Goal: Information Seeking & Learning: Learn about a topic

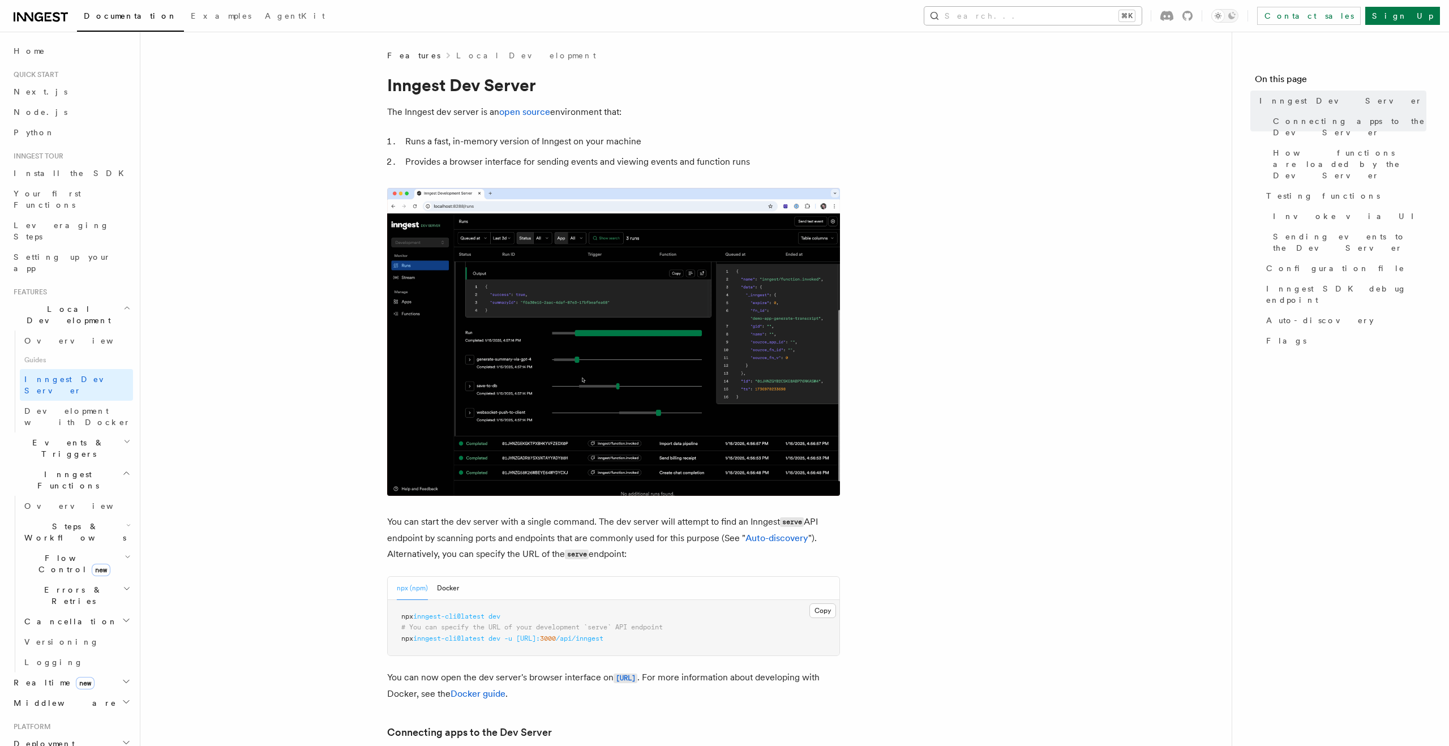
click at [1053, 9] on button "Search... ⌘K" at bounding box center [1032, 16] width 217 height 18
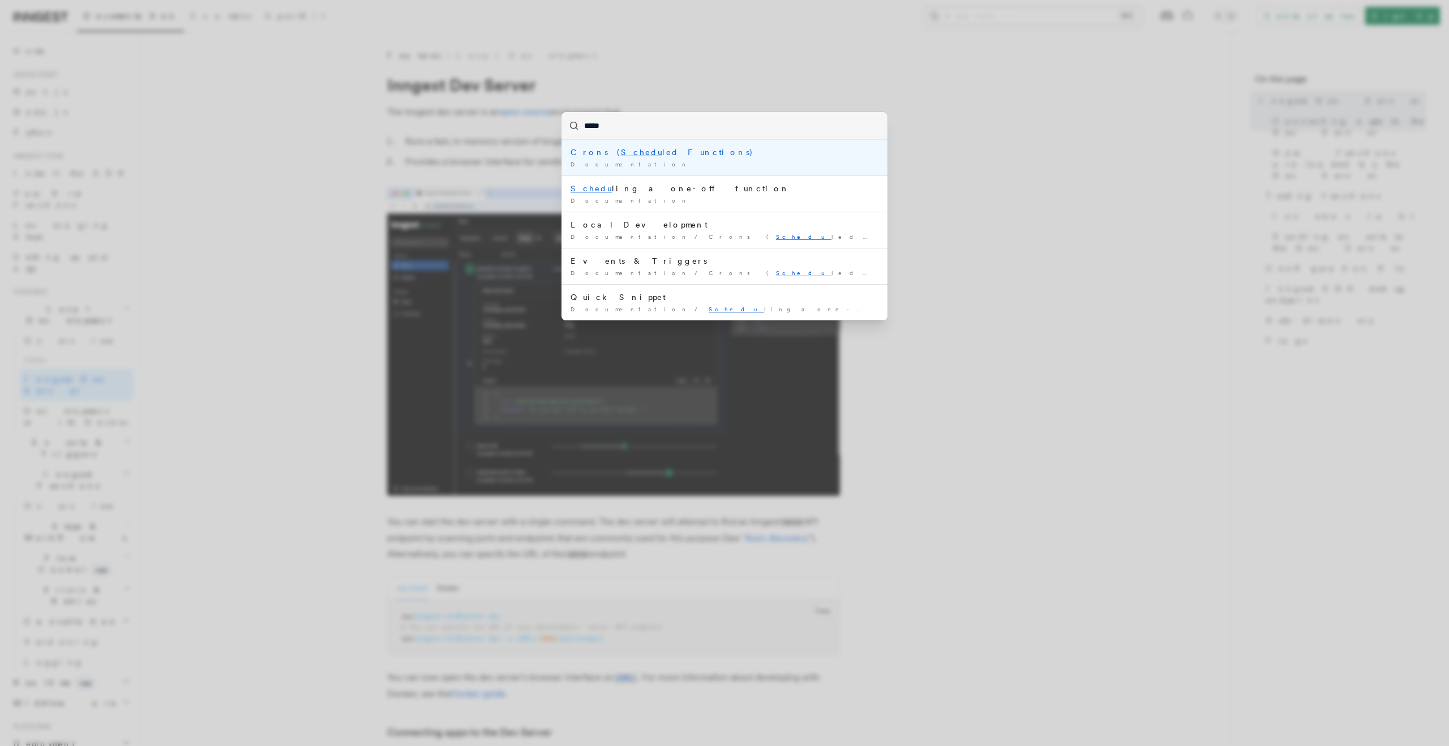
type input "****"
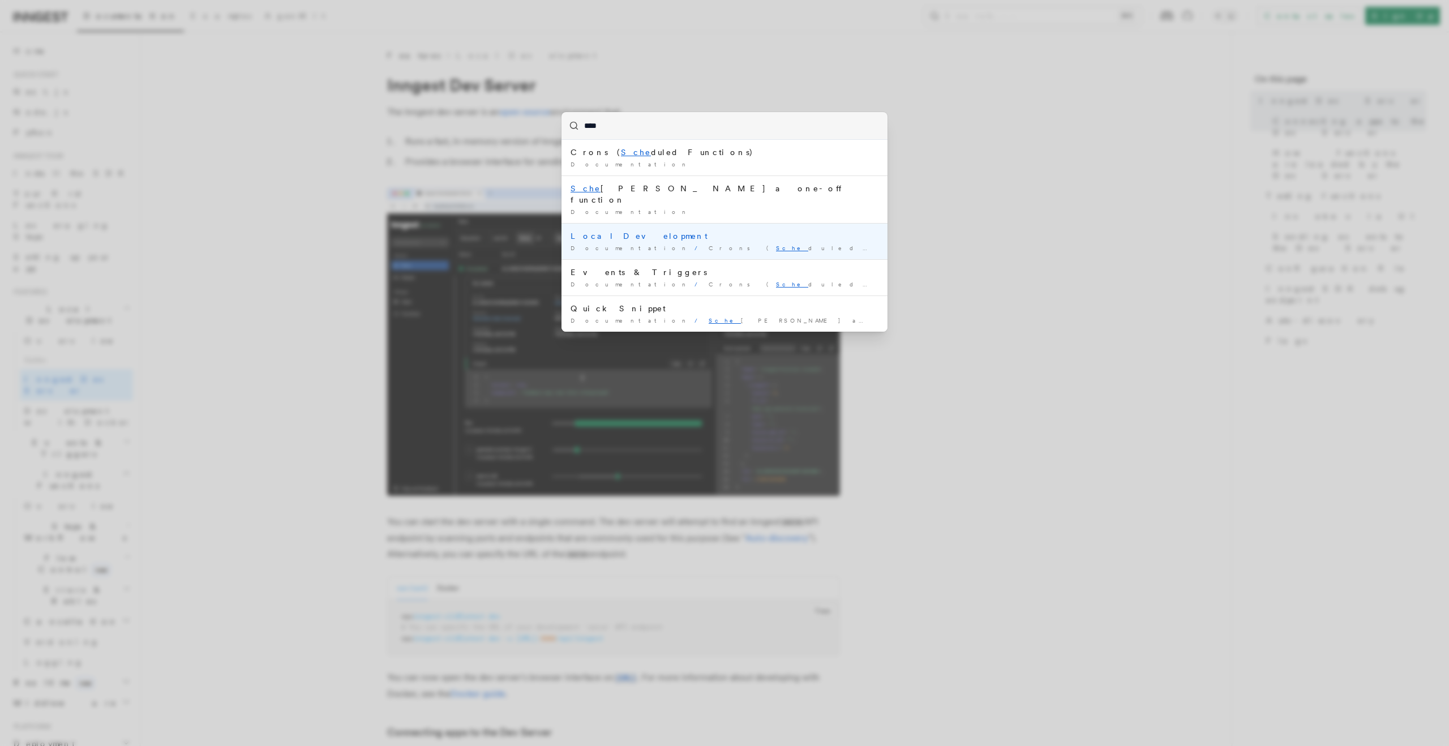
click at [619, 231] on li "Local Development Documentation / Crons ( Sche duled Functions) /" at bounding box center [724, 241] width 326 height 36
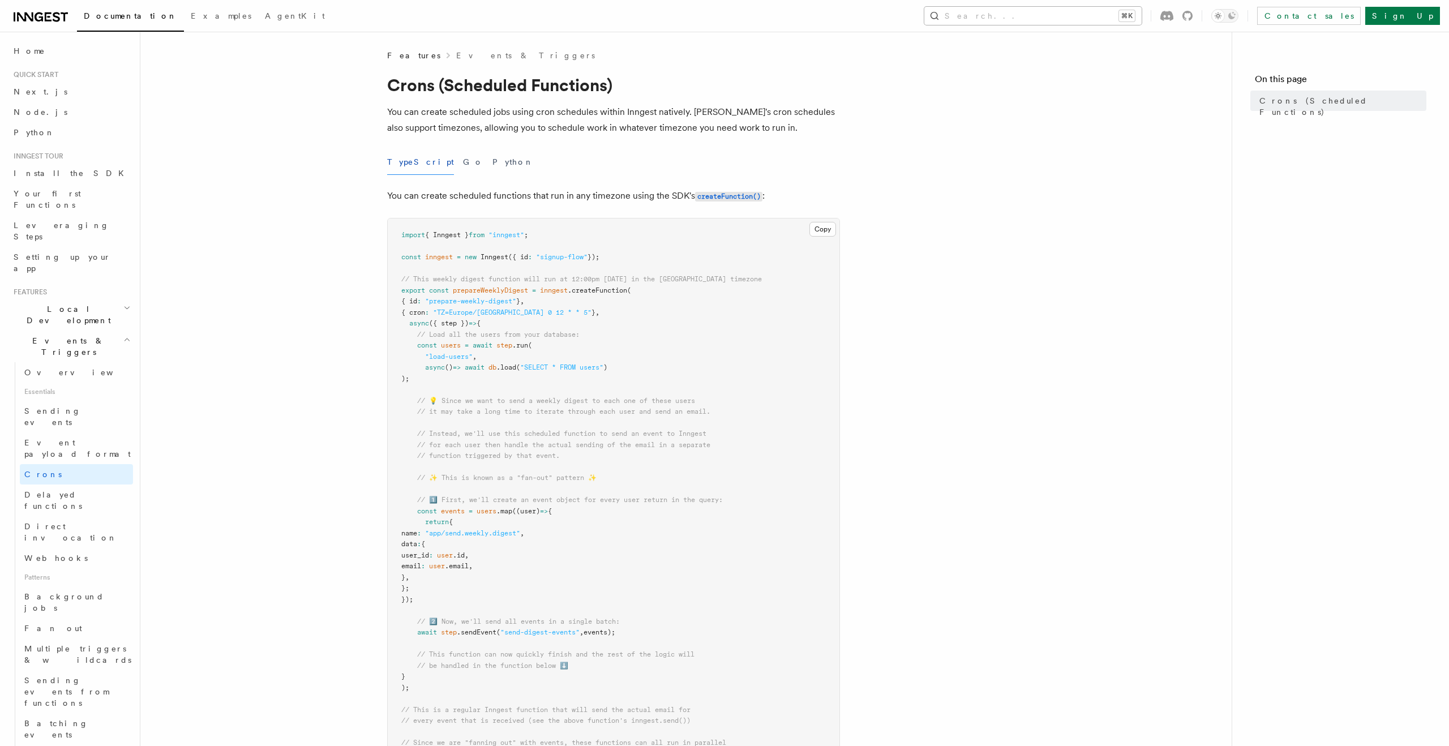
click at [1108, 11] on button "Search... ⌘K" at bounding box center [1032, 16] width 217 height 18
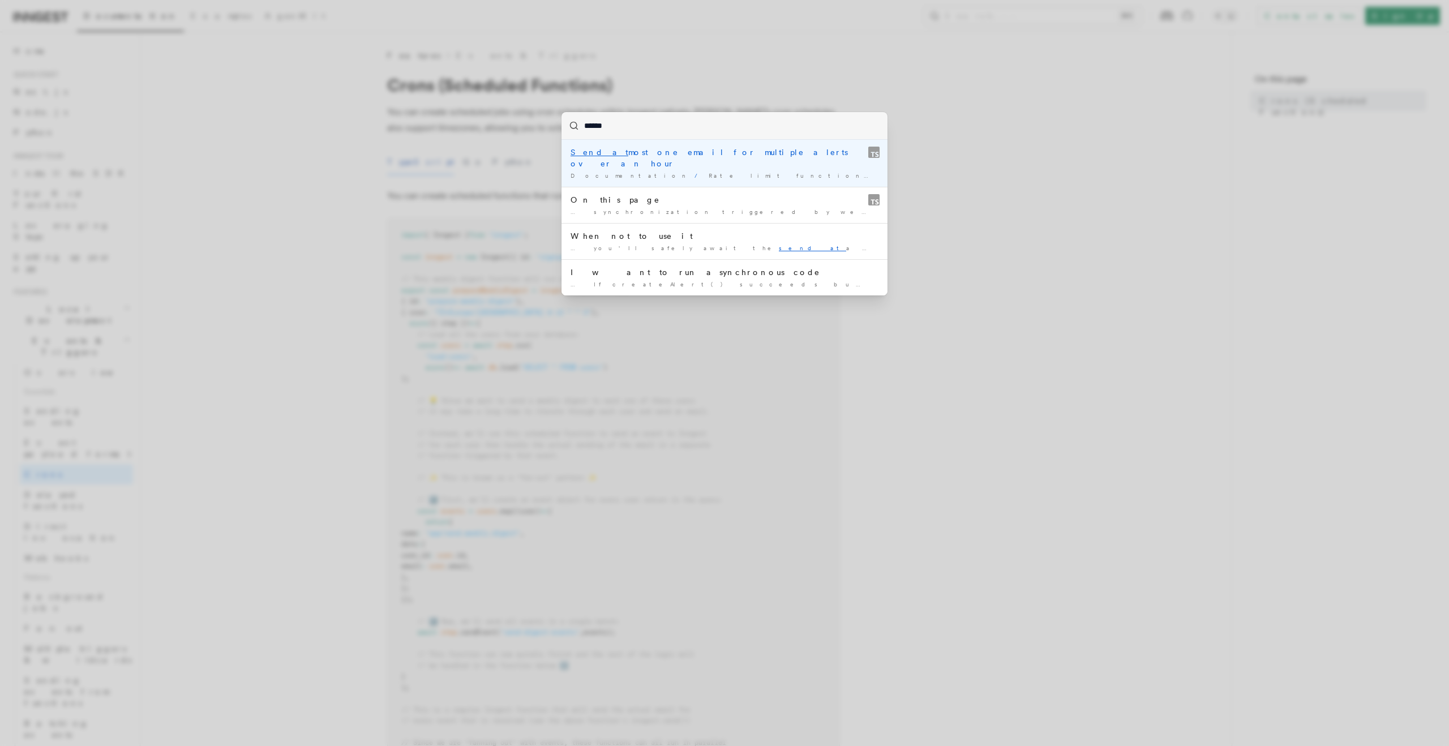
click at [637, 121] on input "******" at bounding box center [724, 125] width 326 height 27
paste input "search"
type input "******"
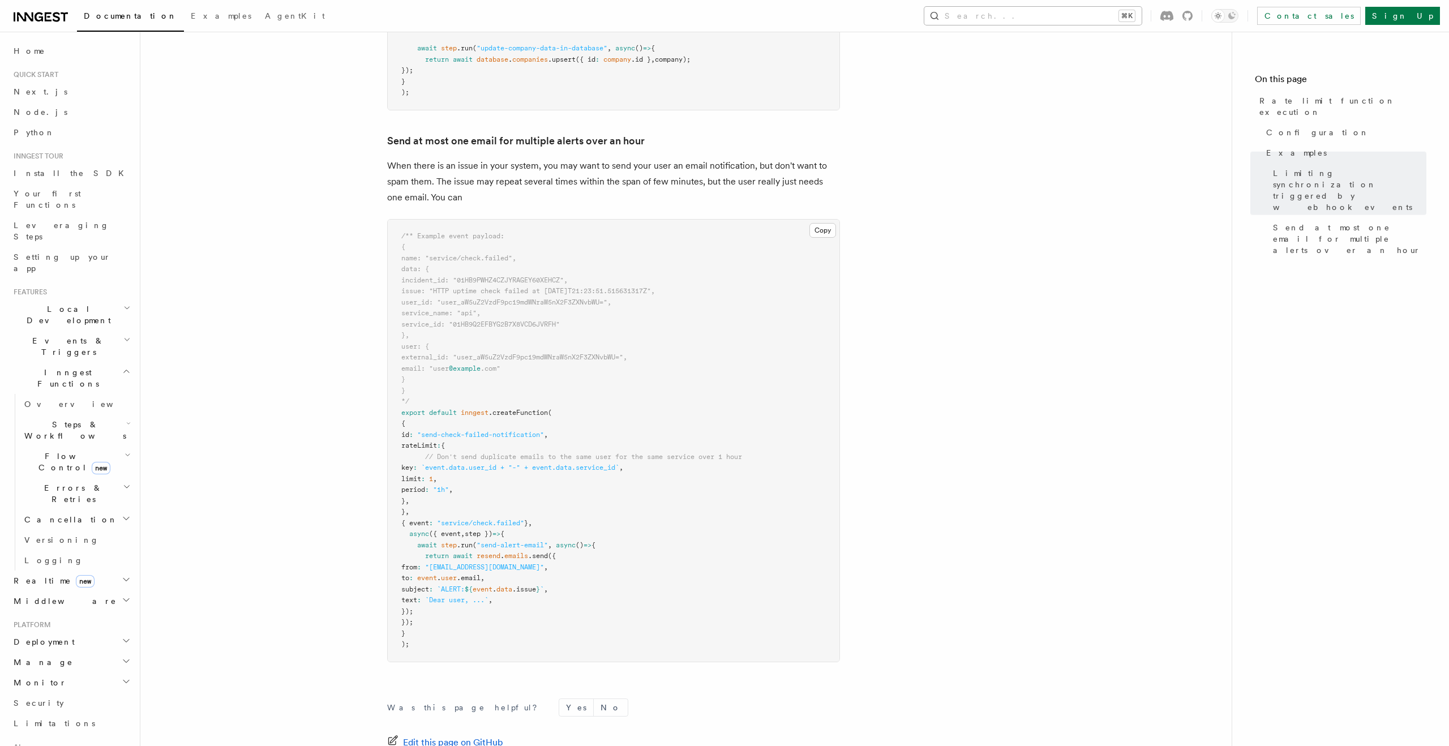
click at [1071, 12] on button "Search... ⌘K" at bounding box center [1032, 16] width 217 height 18
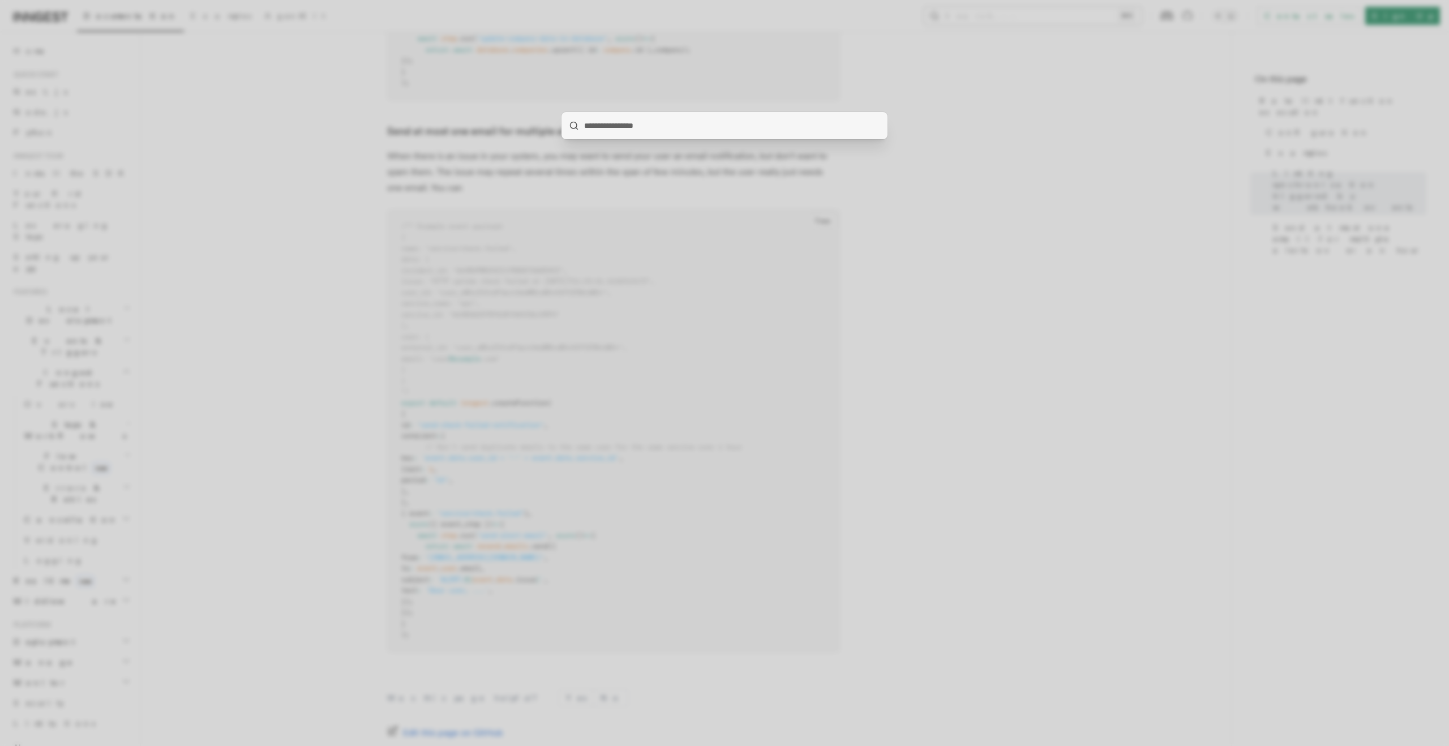
scroll to position [1244, 0]
type input "******"
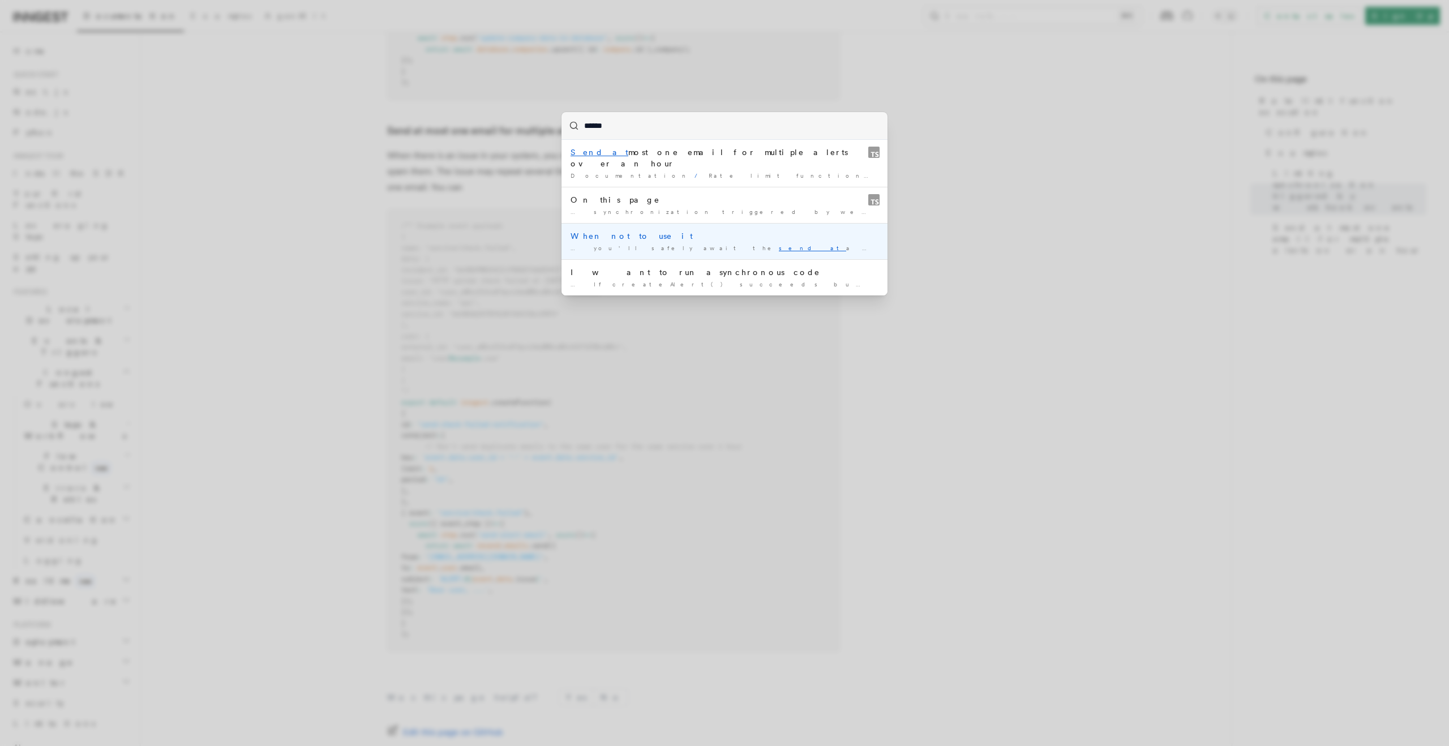
click at [779, 230] on div "When not to use it" at bounding box center [725, 235] width 308 height 11
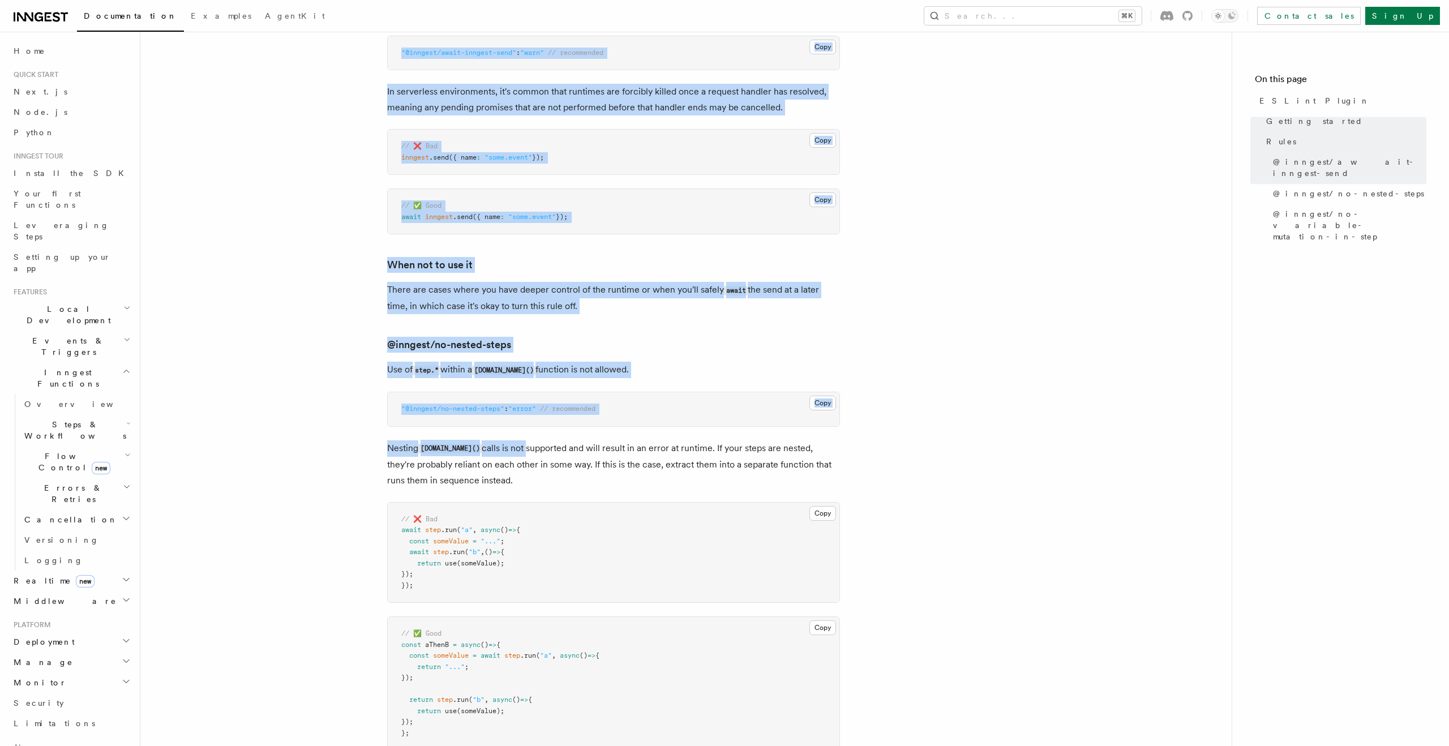
scroll to position [755, 0]
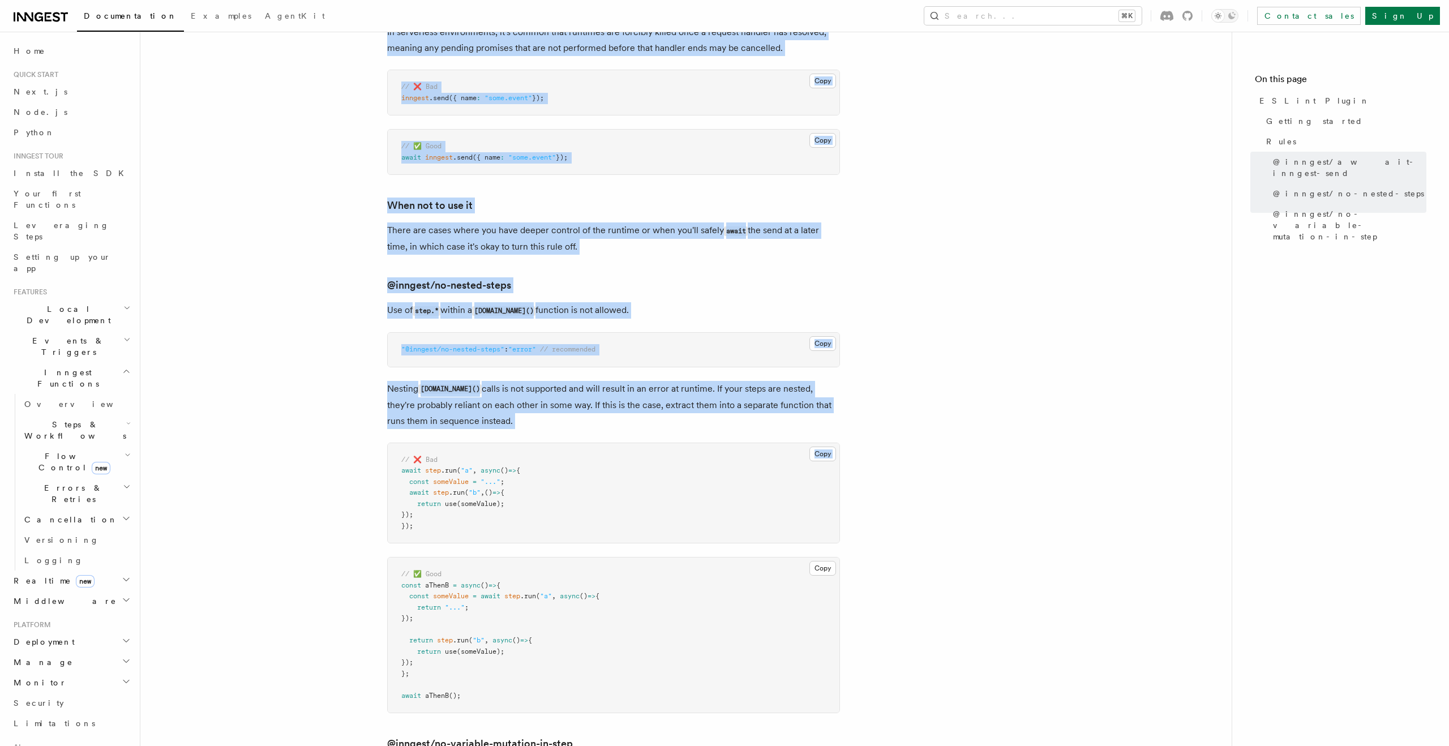
drag, startPoint x: 385, startPoint y: 67, endPoint x: 509, endPoint y: 449, distance: 401.7
click at [509, 449] on article "References TypeScript SDK Using the SDK ESLint Plugin An ESLint plugin is avail…" at bounding box center [685, 359] width 1055 height 2128
click at [518, 354] on pre ""@inngest/no-nested-steps" : "error" // recommended" at bounding box center [614, 350] width 452 height 34
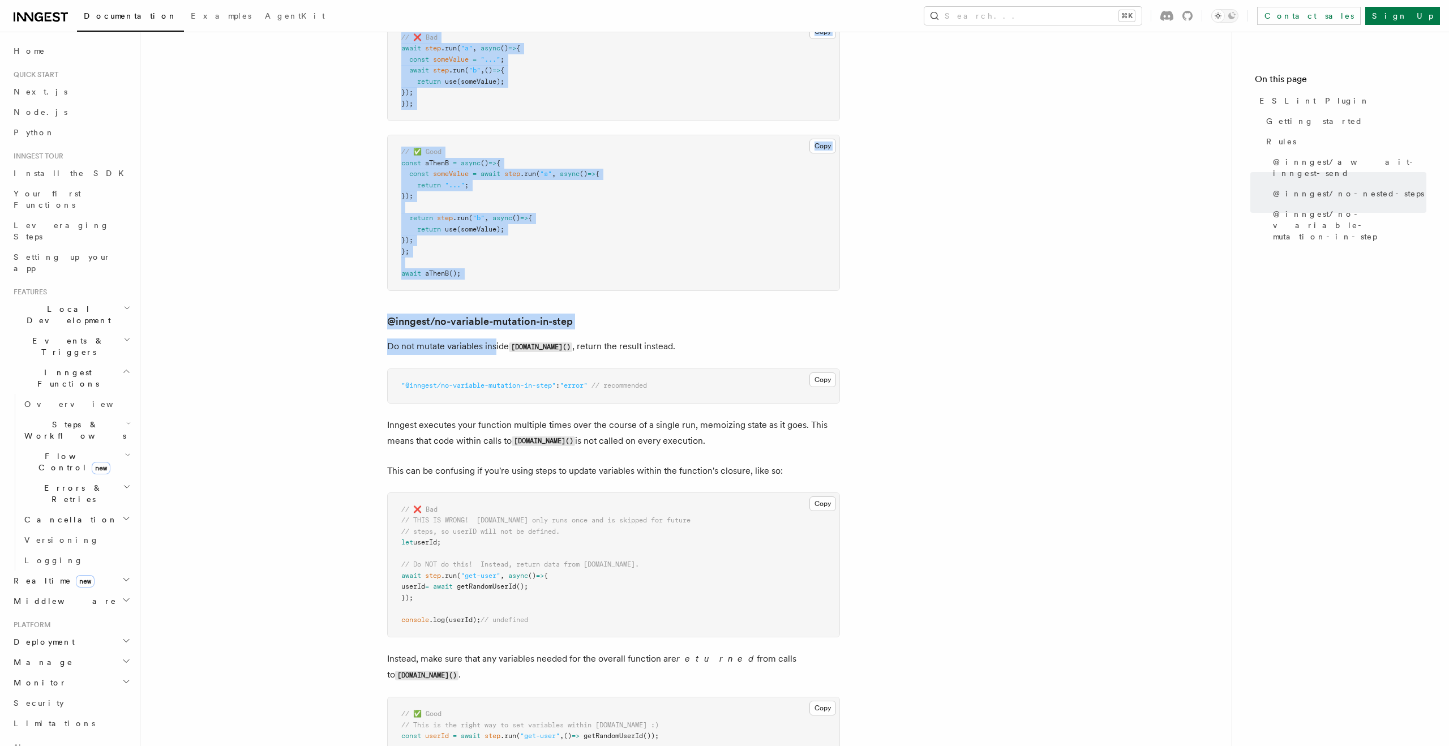
scroll to position [1416, 0]
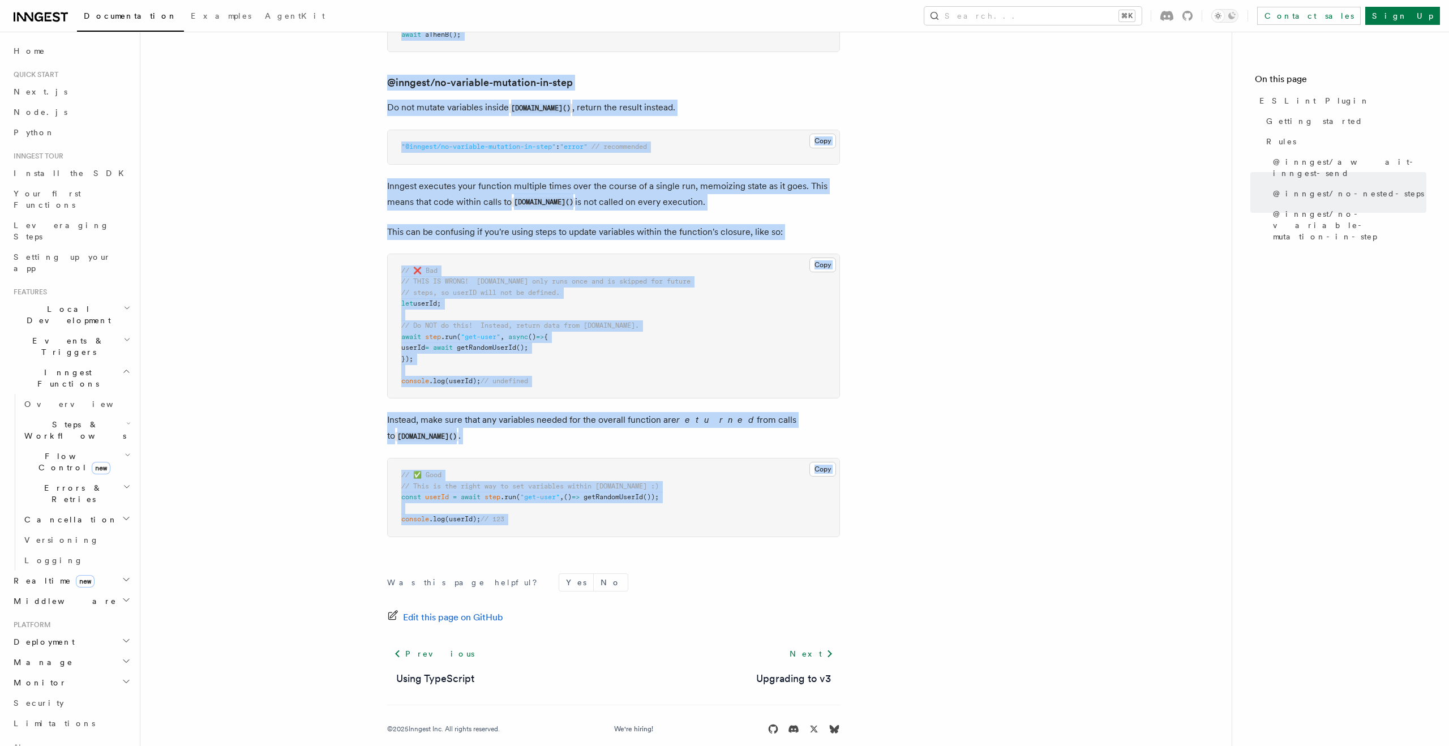
drag, startPoint x: 385, startPoint y: 76, endPoint x: 573, endPoint y: 554, distance: 513.1
copy article "ESLint Plugin An ESLint plugin is available at @inngest/eslint-plugin , providi…"
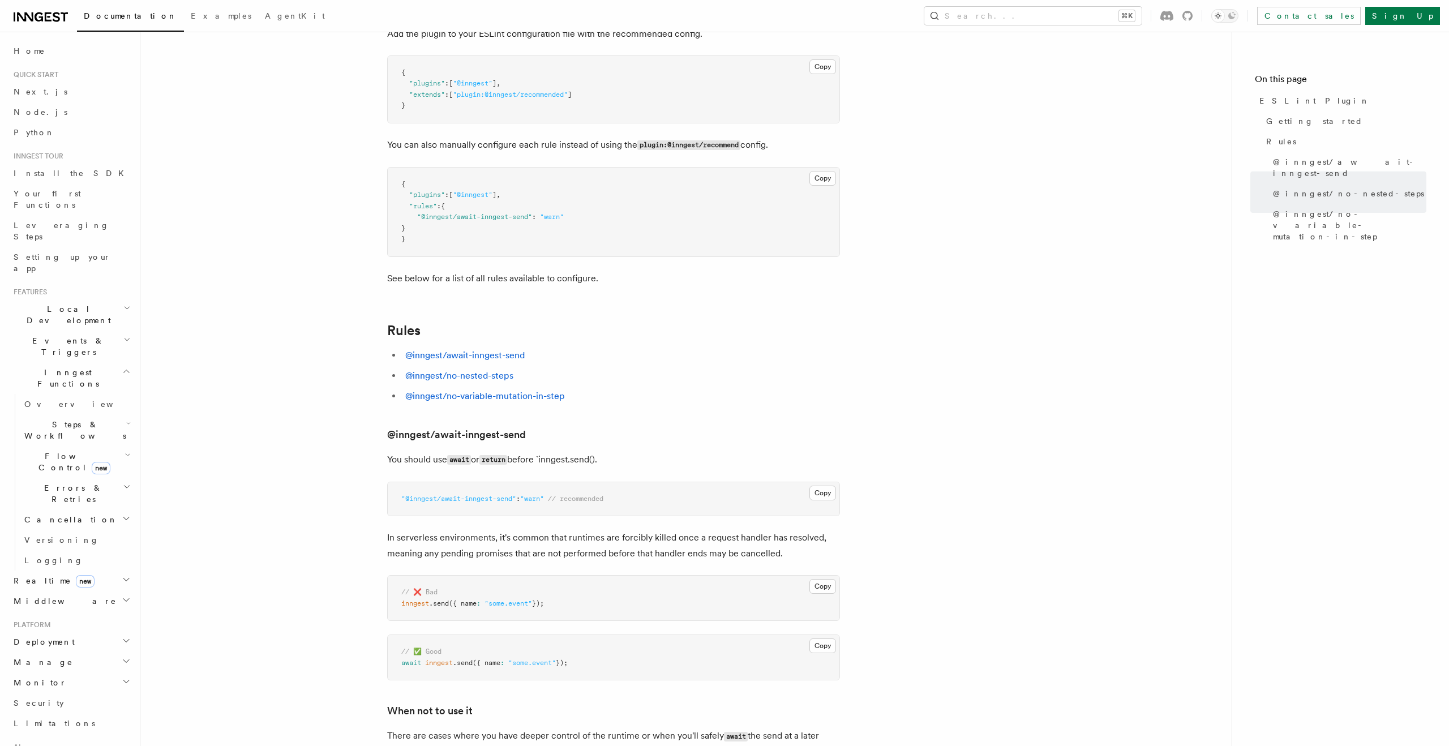
scroll to position [0, 0]
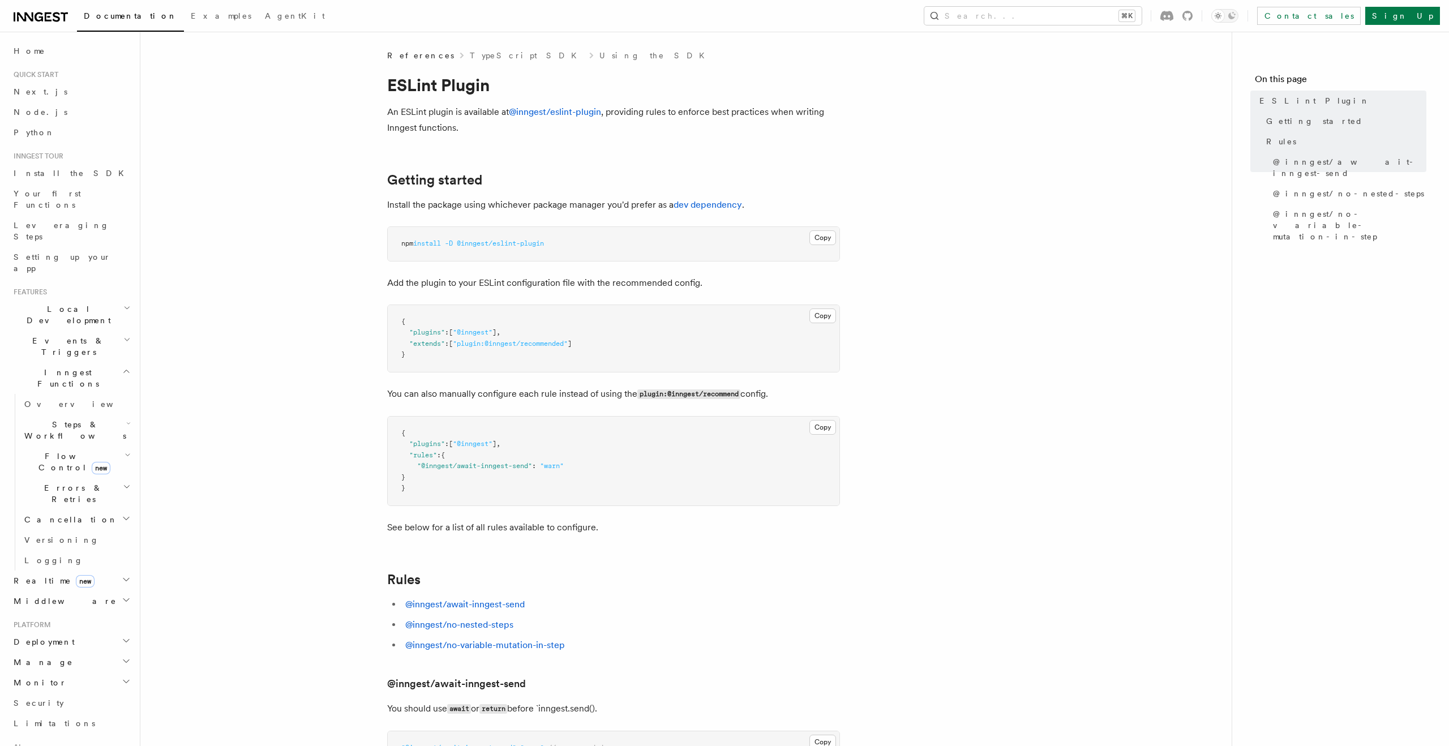
click at [561, 104] on p "An ESLint plugin is available at @inngest/eslint-plugin , providing rules to en…" at bounding box center [613, 120] width 453 height 32
click at [557, 112] on link "@inngest/eslint-plugin" at bounding box center [555, 111] width 92 height 11
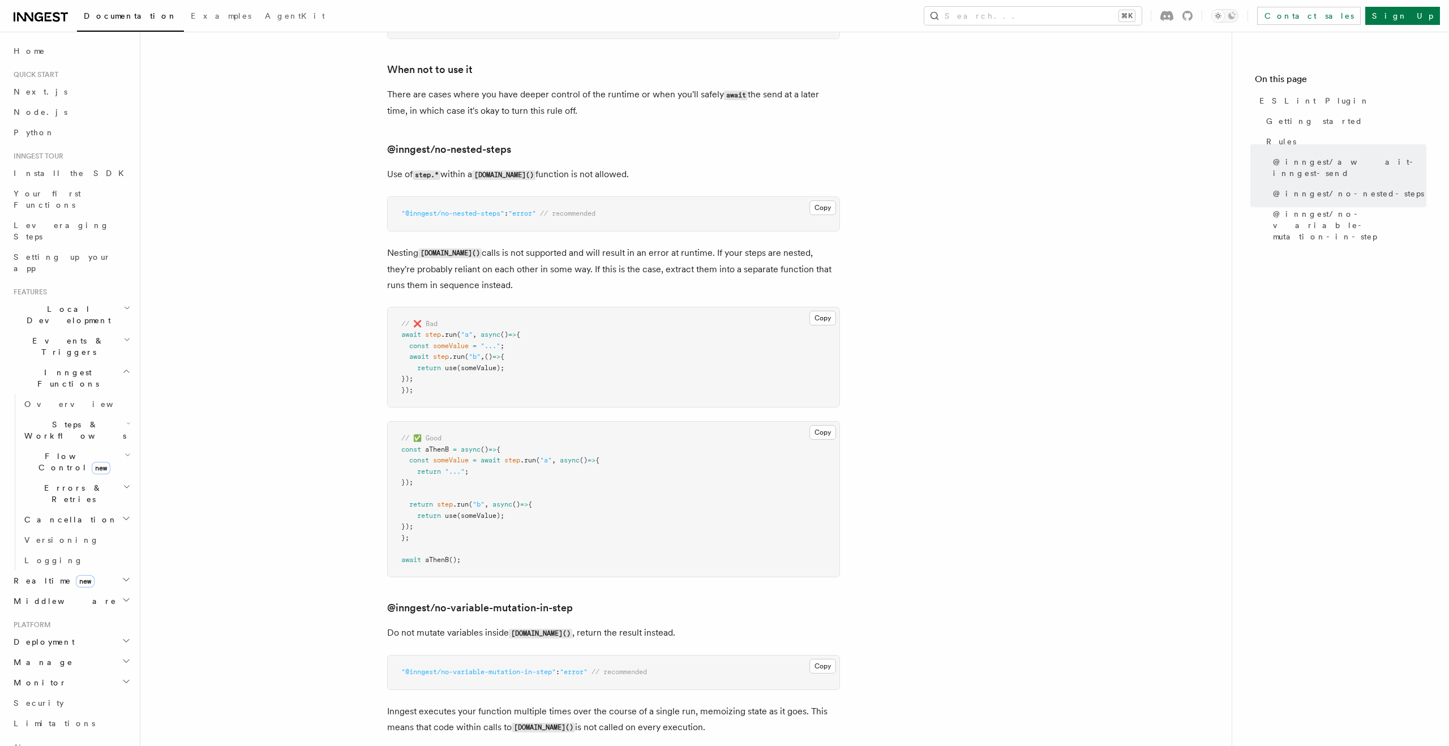
scroll to position [898, 0]
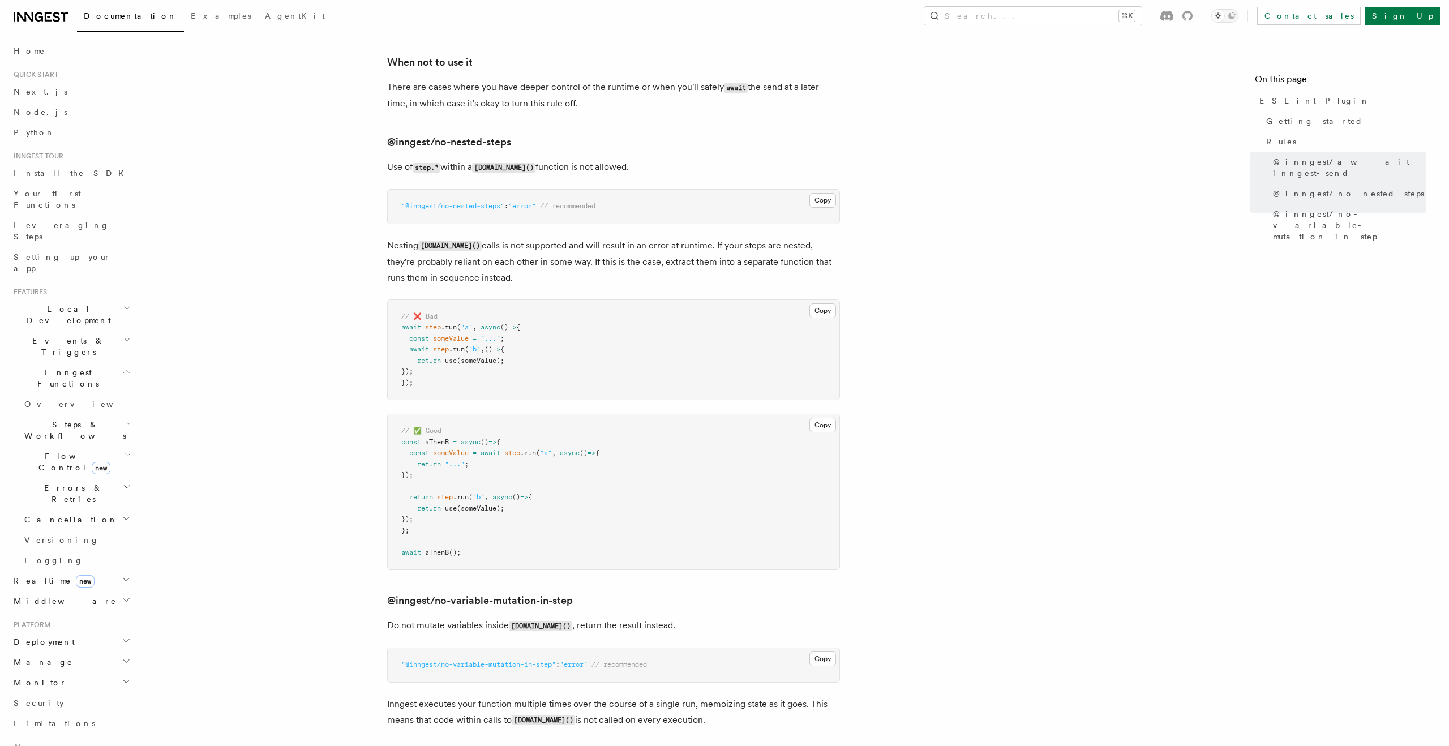
click at [87, 299] on h2 "Local Development" at bounding box center [71, 315] width 124 height 32
click at [58, 331] on link "Overview" at bounding box center [76, 341] width 113 height 20
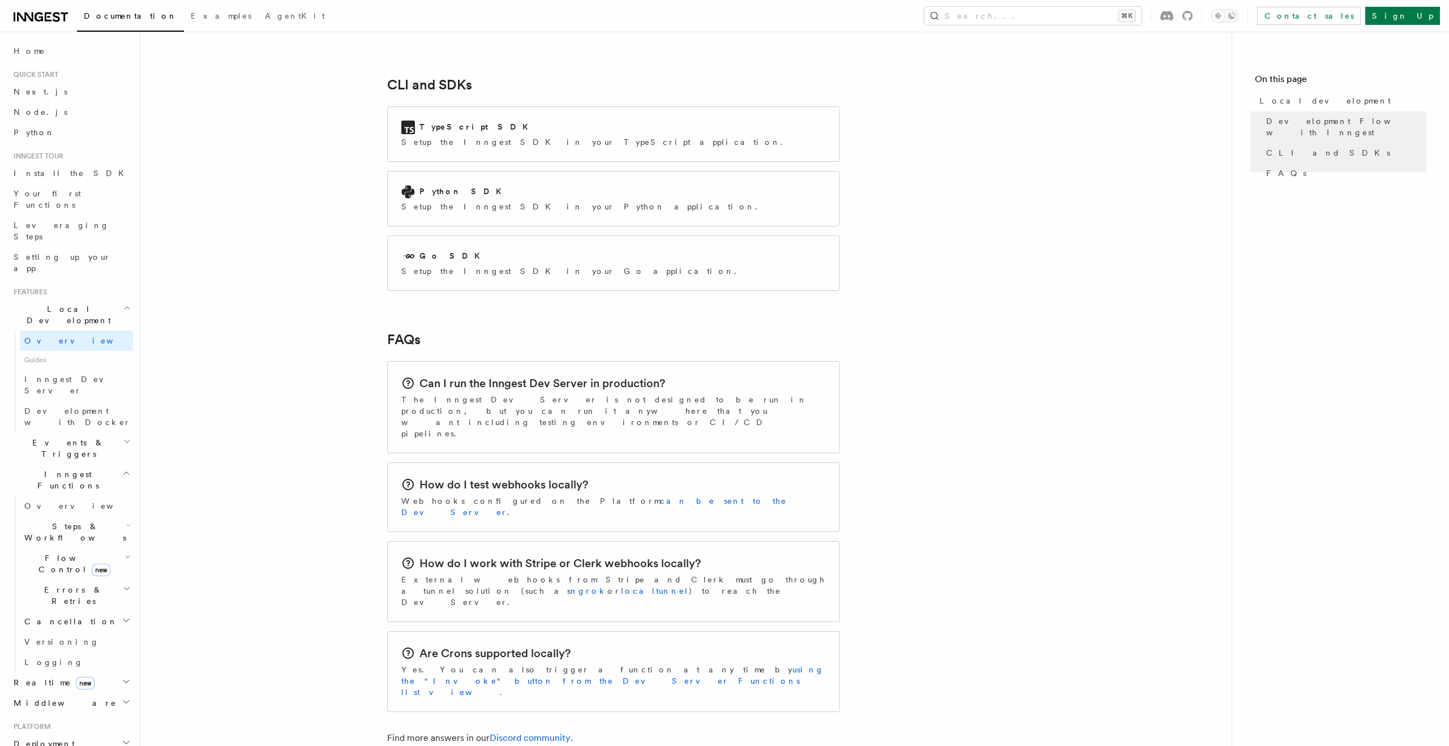
scroll to position [1576, 0]
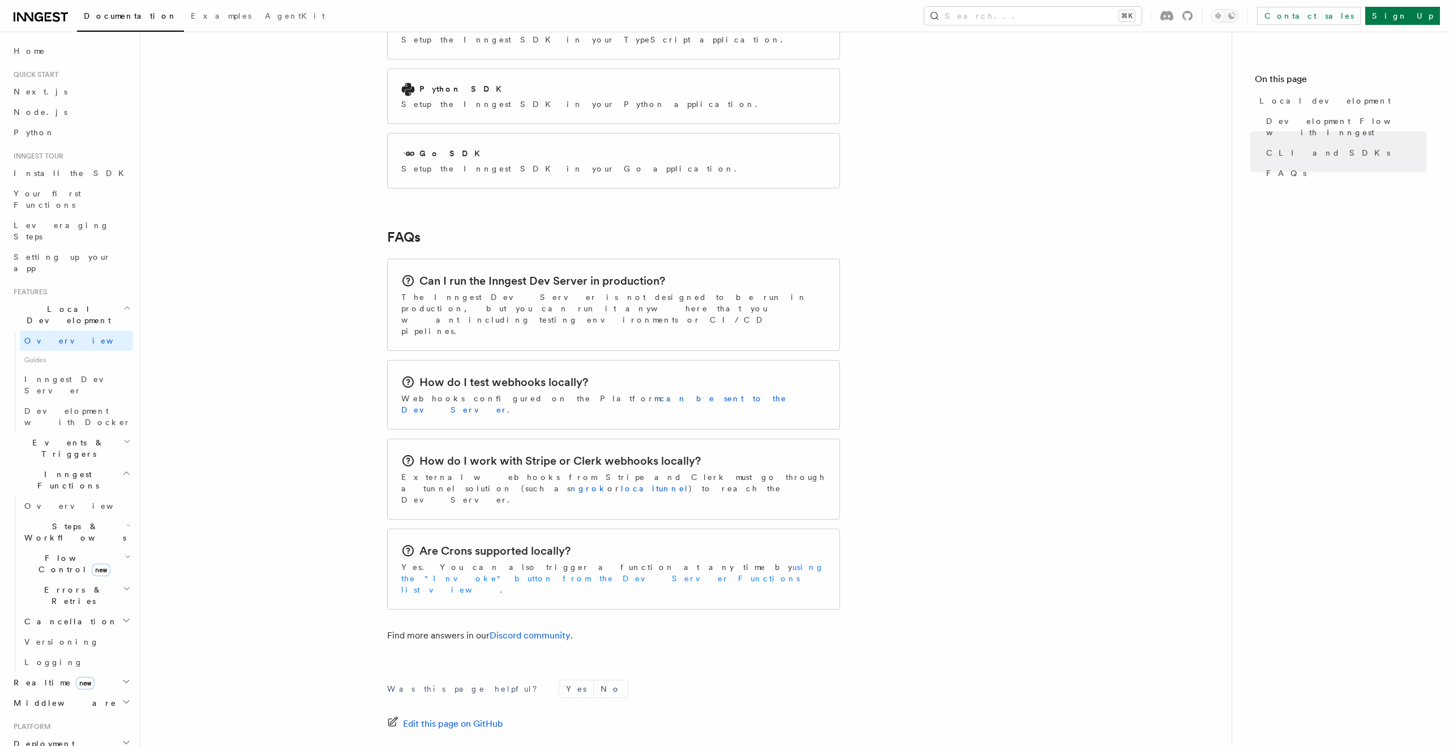
click at [601, 563] on link "using the "Invoke" button from the Dev Server Functions list view" at bounding box center [612, 579] width 423 height 32
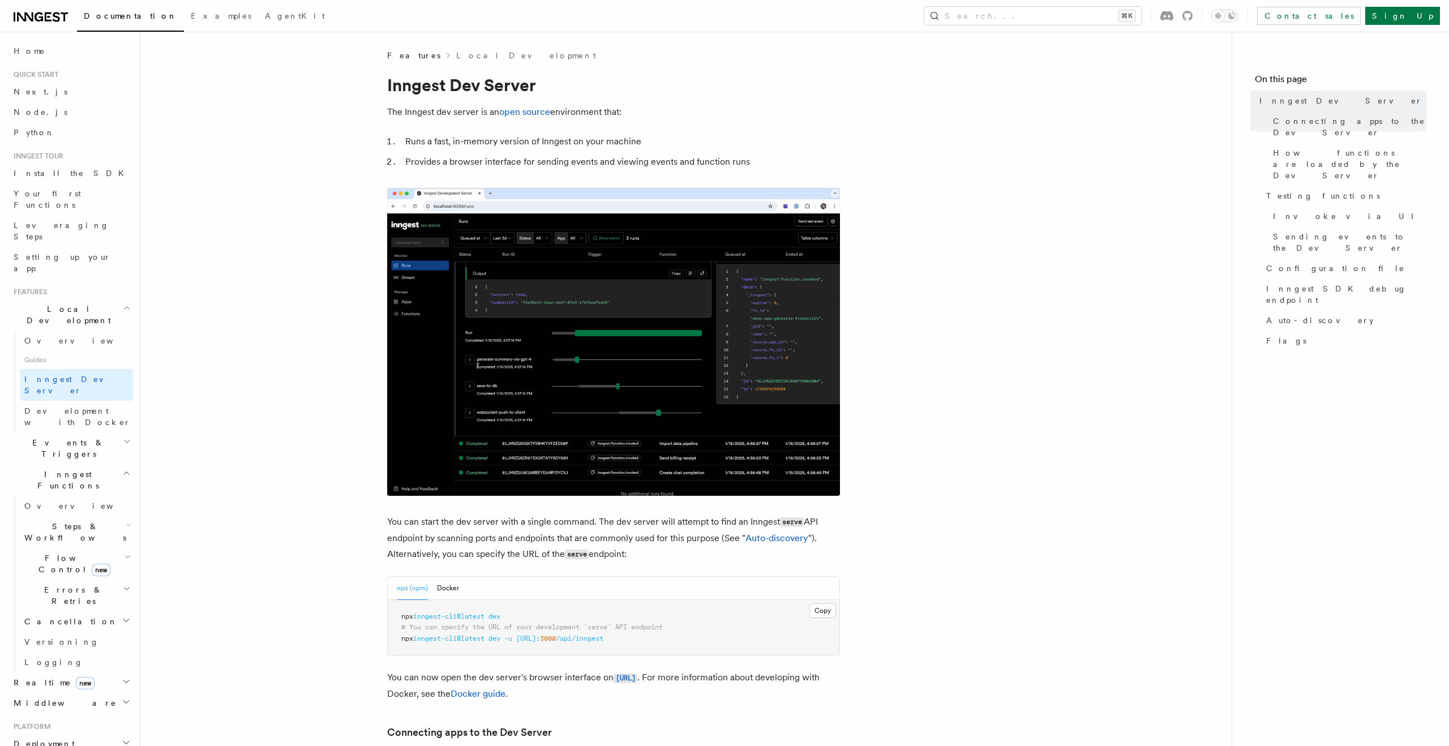
click at [52, 351] on span "Guides" at bounding box center [76, 360] width 113 height 18
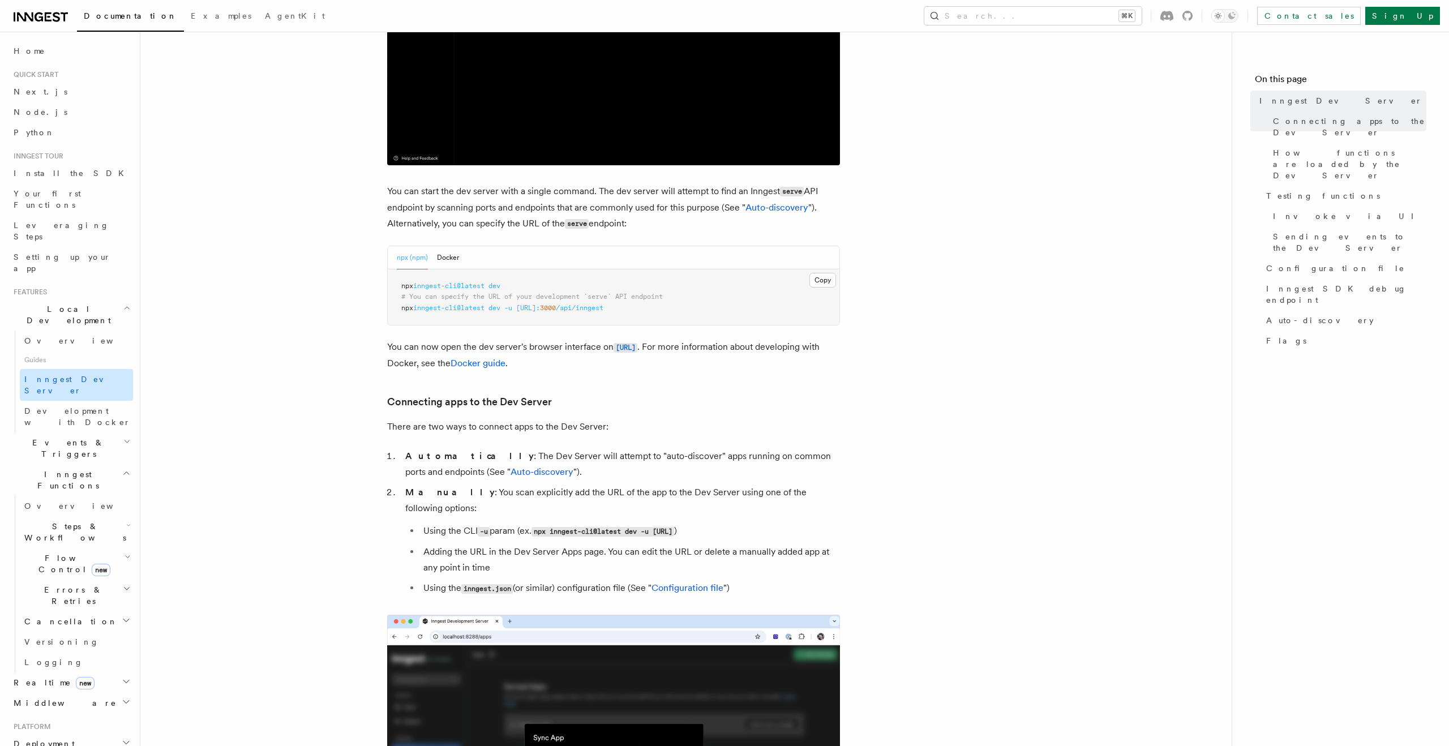
scroll to position [333, 0]
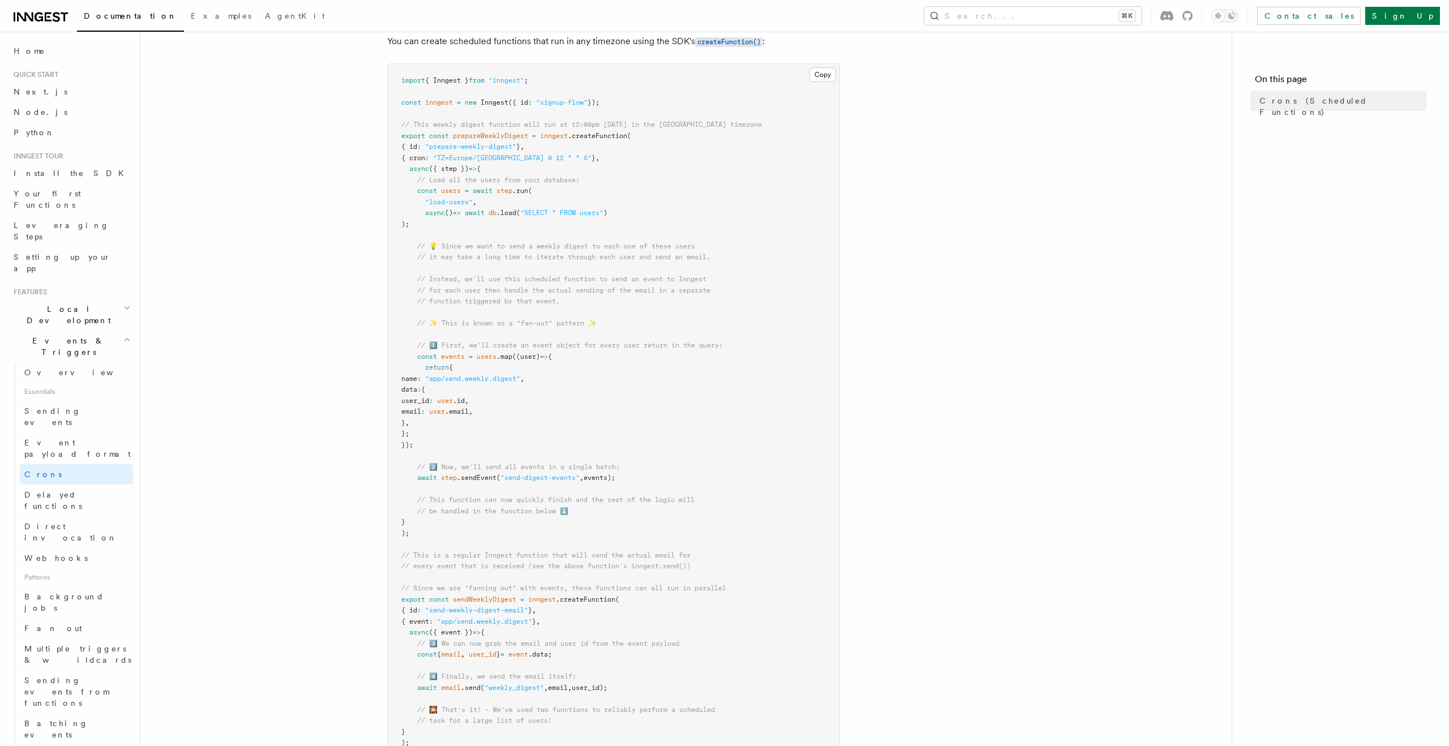
scroll to position [160, 0]
click at [593, 366] on pre "import { Inngest } from "inngest" ; const inngest = new Inngest ({ id : "signup…" at bounding box center [614, 407] width 452 height 696
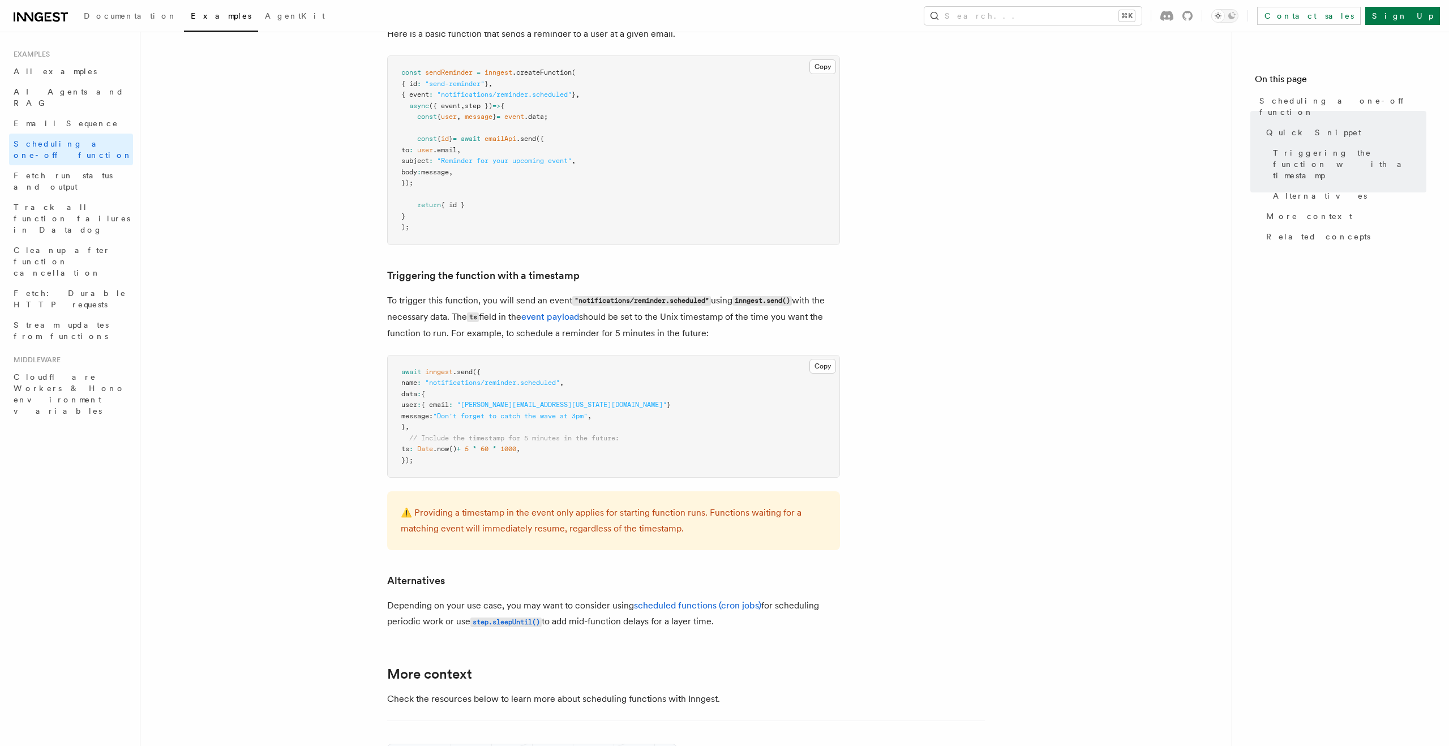
scroll to position [254, 0]
click at [359, 278] on article "Examples Scheduling a one-off function Inngest provides a way to delay a functi…" at bounding box center [685, 478] width 1055 height 1365
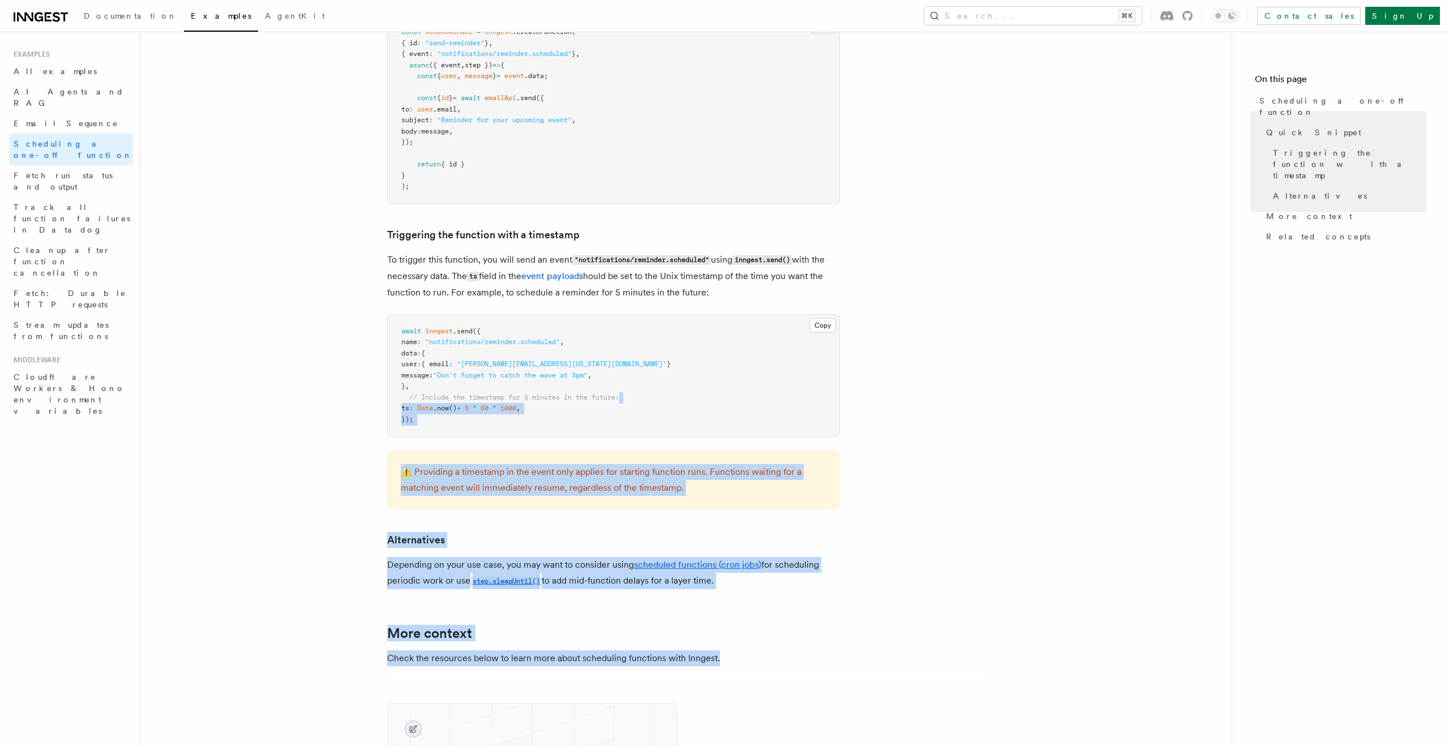
scroll to position [0, 0]
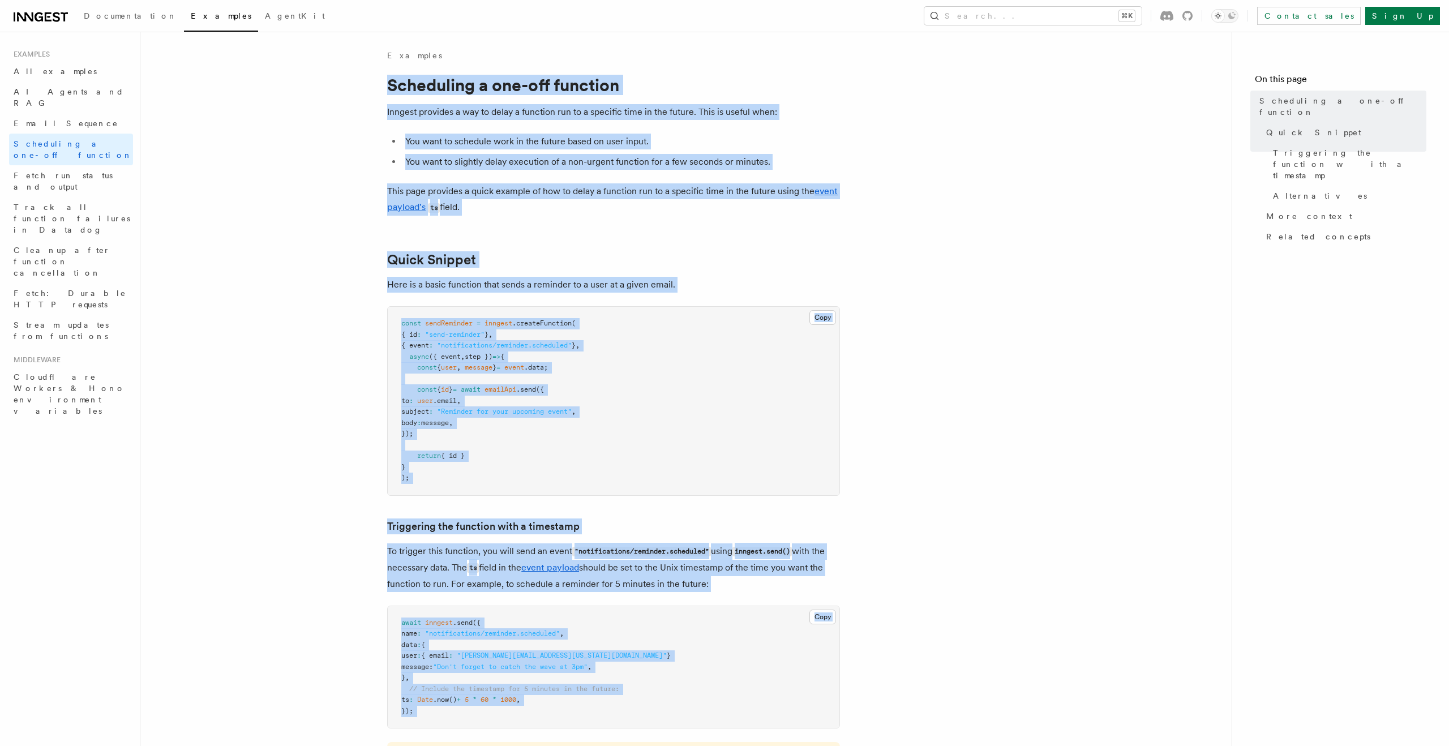
drag, startPoint x: 732, startPoint y: 558, endPoint x: 385, endPoint y: 91, distance: 581.3
click at [385, 91] on article "Examples Scheduling a one-off function Inngest provides a way to delay a functi…" at bounding box center [685, 732] width 1055 height 1365
copy article "Scheduling a one-off function Inngest provides a way to delay a function run to…"
click at [271, 303] on article "Examples Scheduling a one-off function Inngest provides a way to delay a functi…" at bounding box center [685, 732] width 1055 height 1365
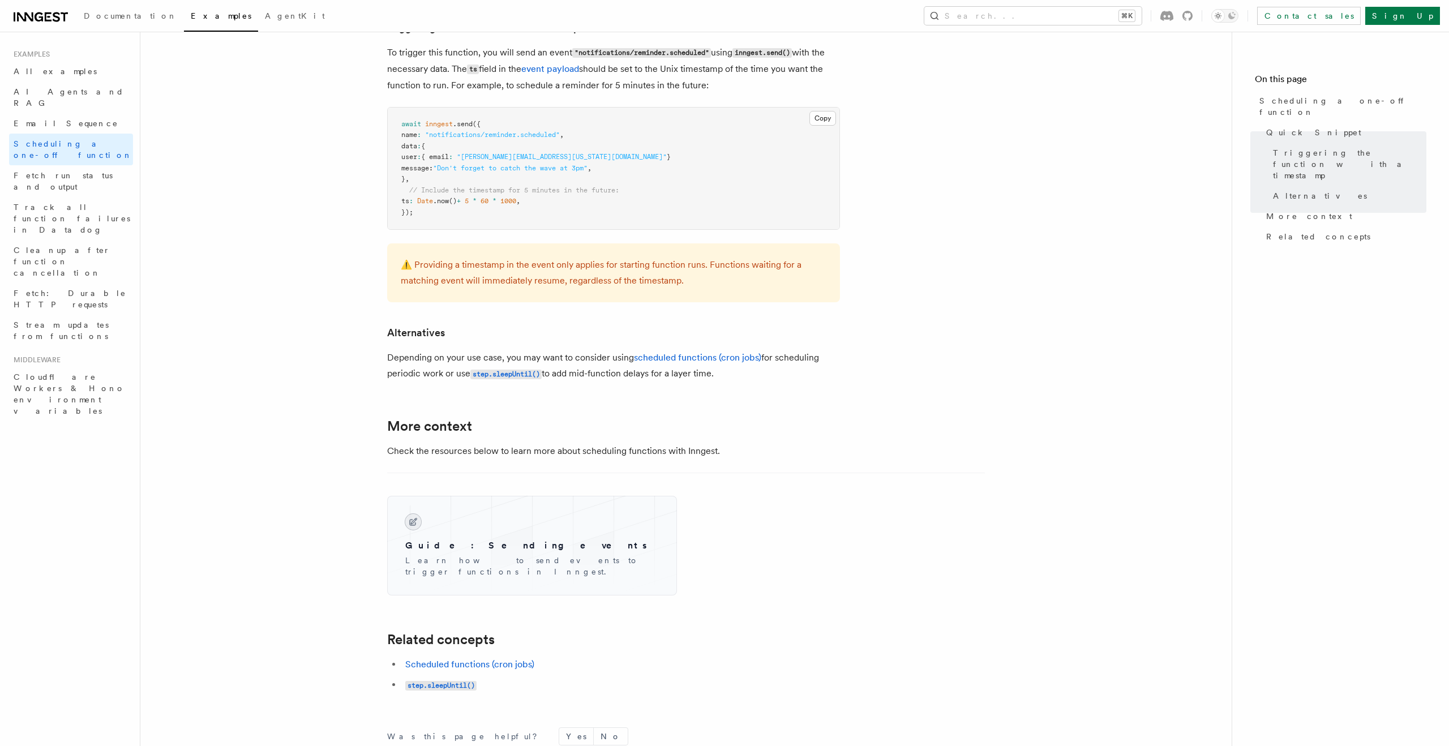
scroll to position [506, 0]
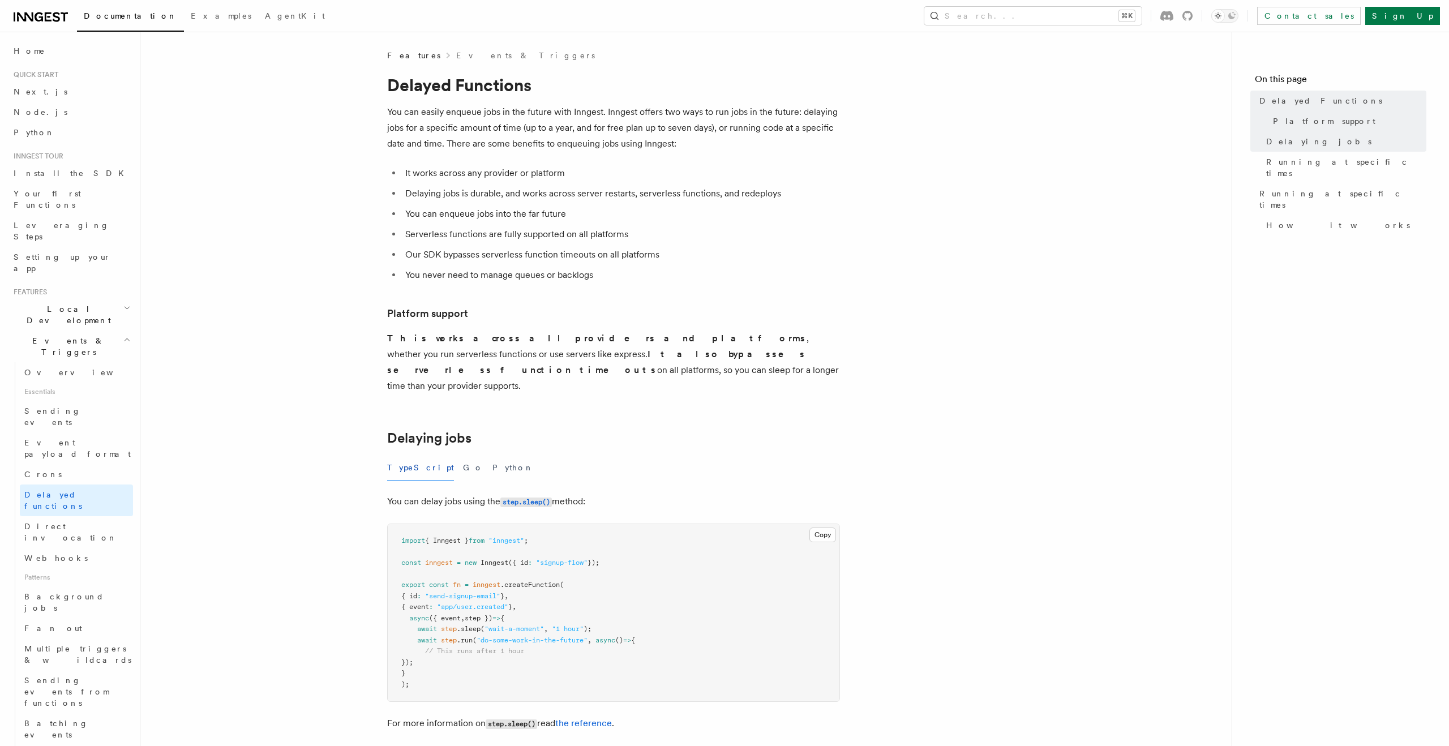
click at [394, 86] on h1 "Delayed Functions" at bounding box center [613, 85] width 453 height 20
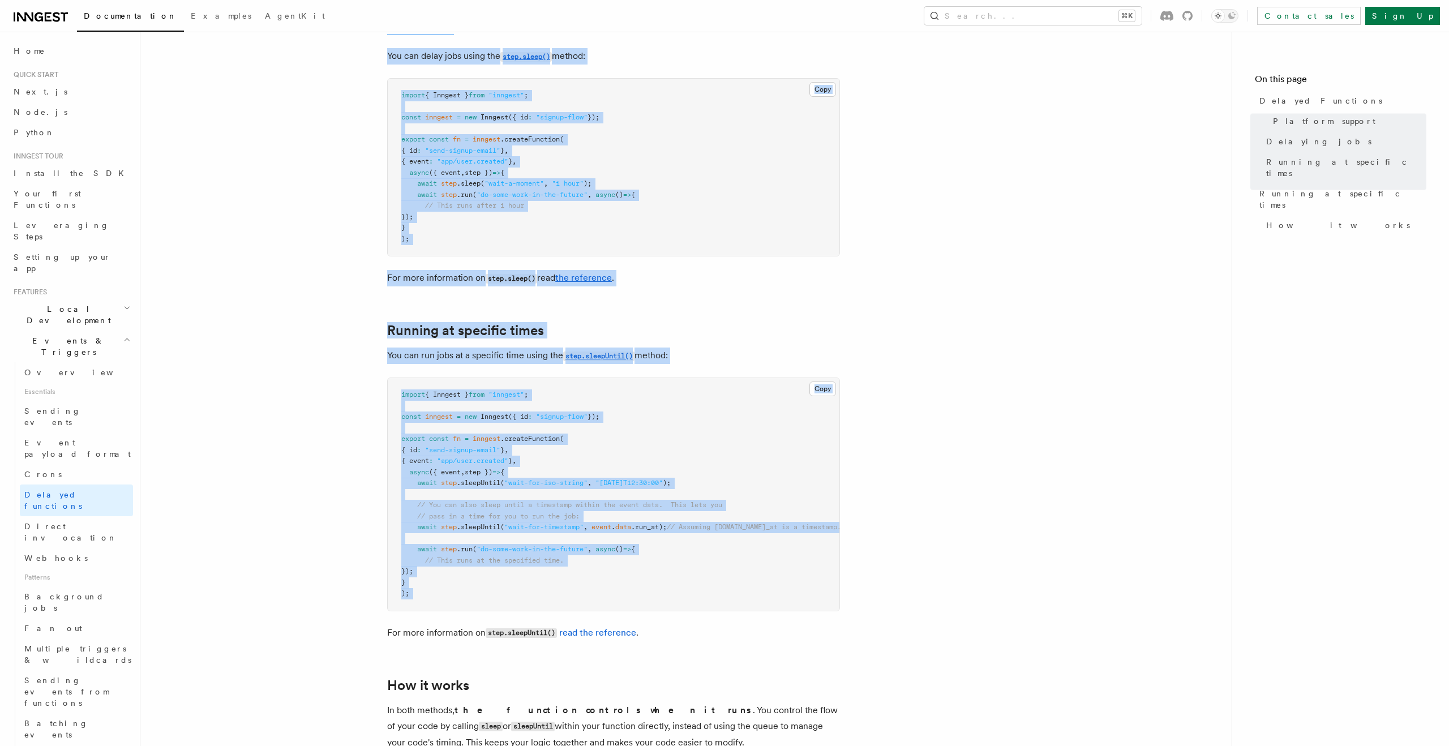
scroll to position [738, 0]
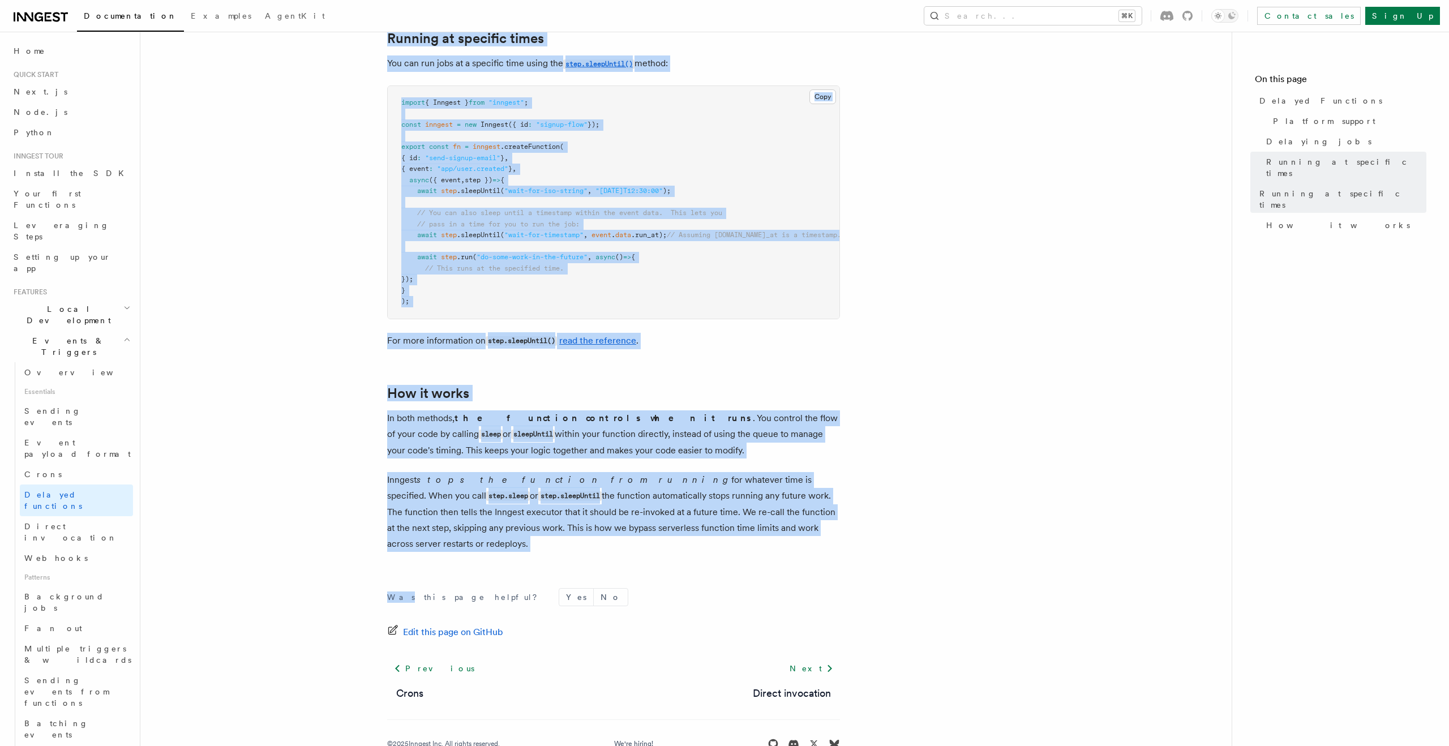
drag, startPoint x: 394, startPoint y: 86, endPoint x: 589, endPoint y: 533, distance: 487.9
click at [589, 533] on article "Features Events & Triggers Delayed Functions You can easily enqueue jobs in the…" at bounding box center [685, 44] width 1055 height 1464
copy article "Delayed Functions You can easily enqueue jobs in the future with Inngest. Innge…"
click at [316, 302] on article "Features Events & Triggers Delayed Functions You can easily enqueue jobs in the…" at bounding box center [685, 44] width 1055 height 1464
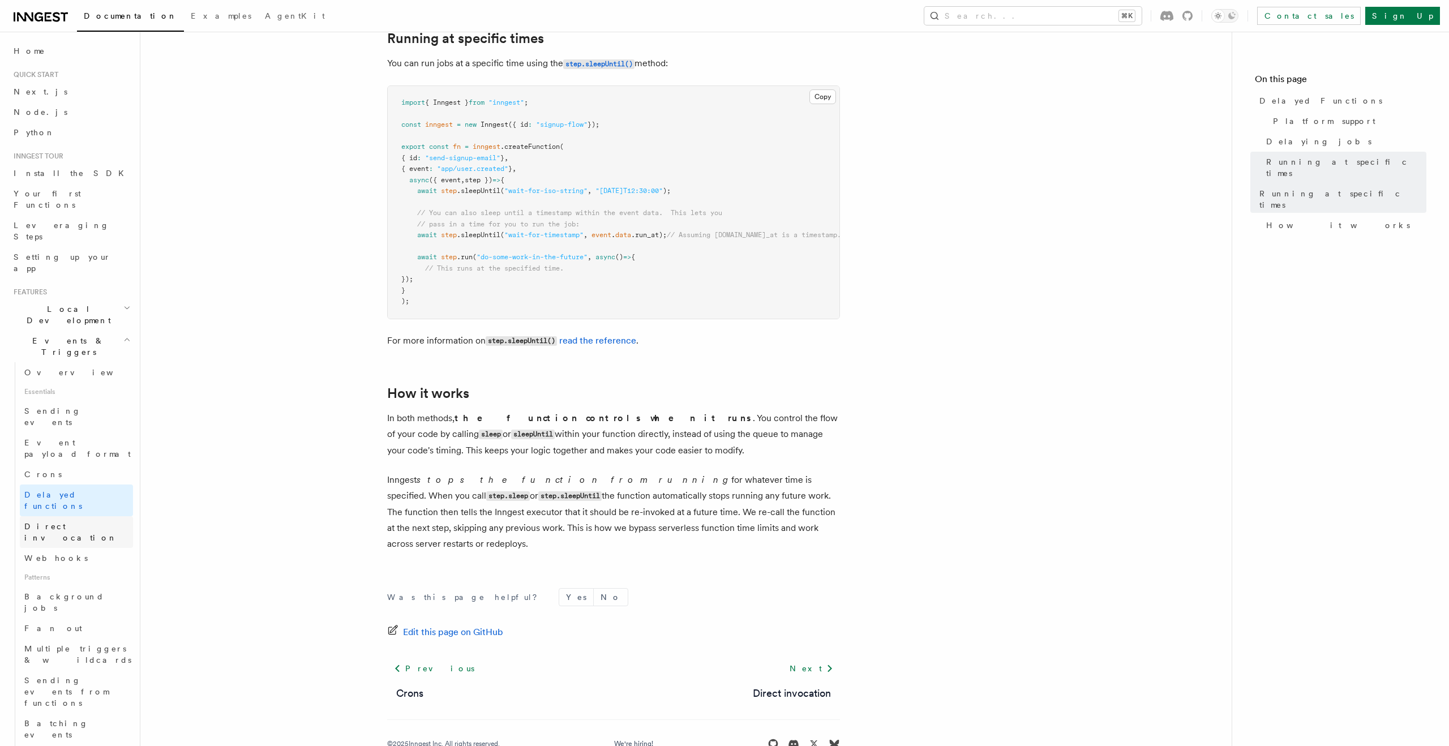
click at [69, 522] on span "Direct invocation" at bounding box center [70, 532] width 93 height 20
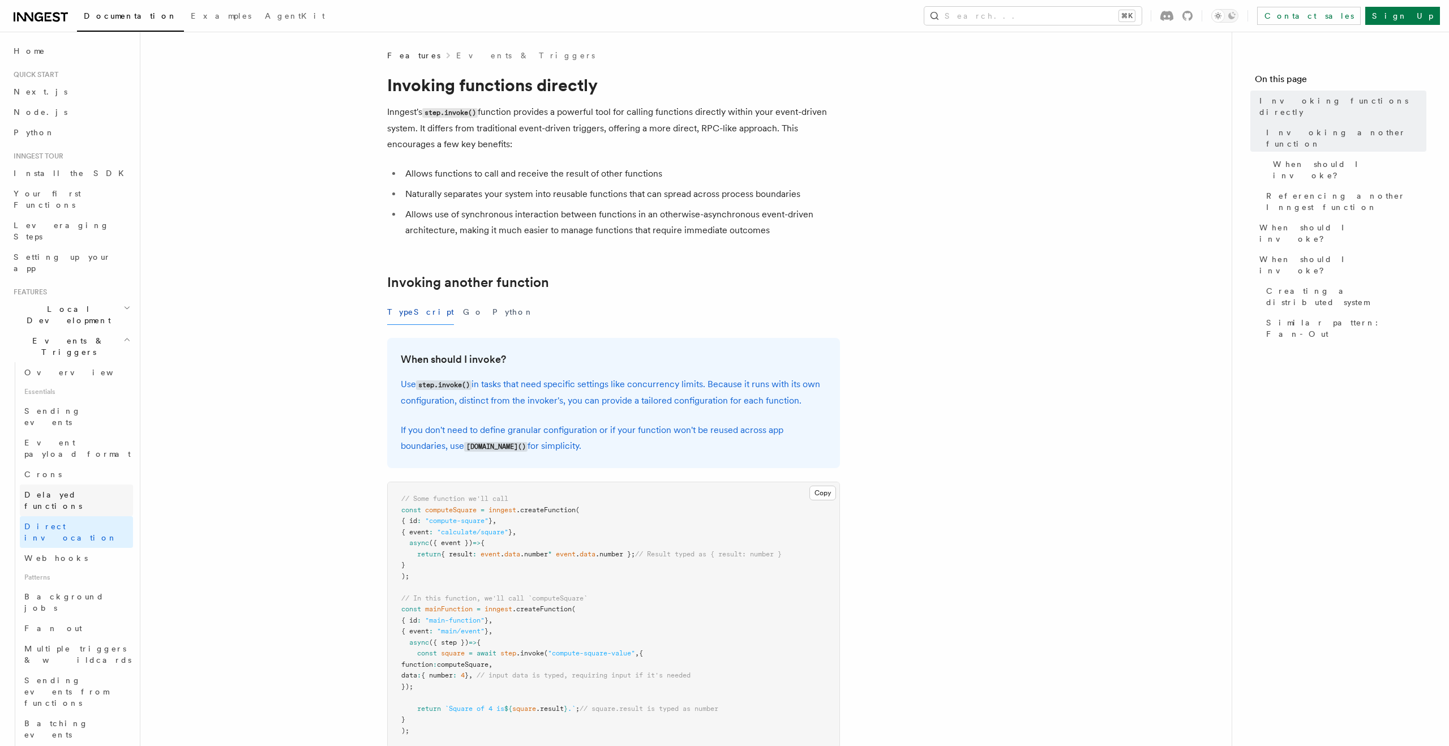
click at [69, 489] on span "Delayed functions" at bounding box center [78, 500] width 109 height 23
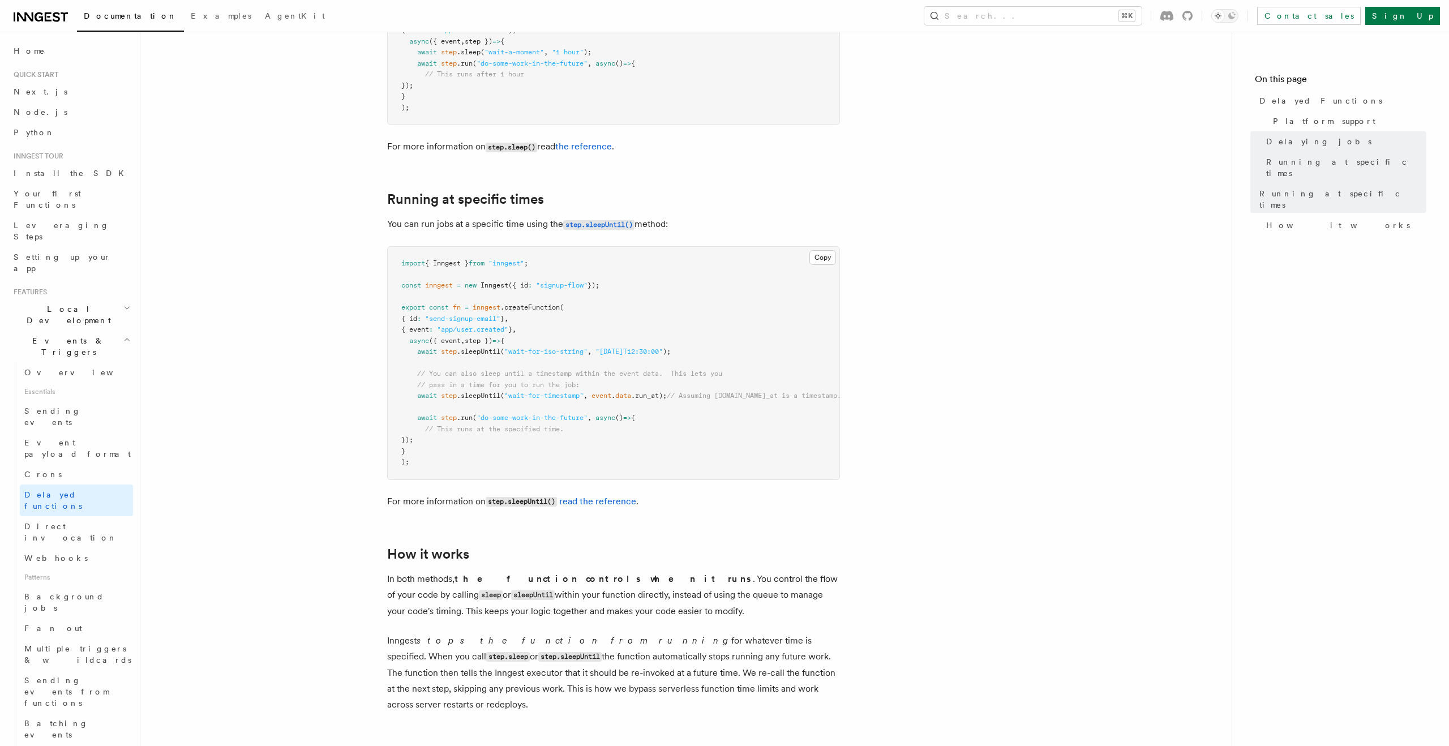
scroll to position [738, 0]
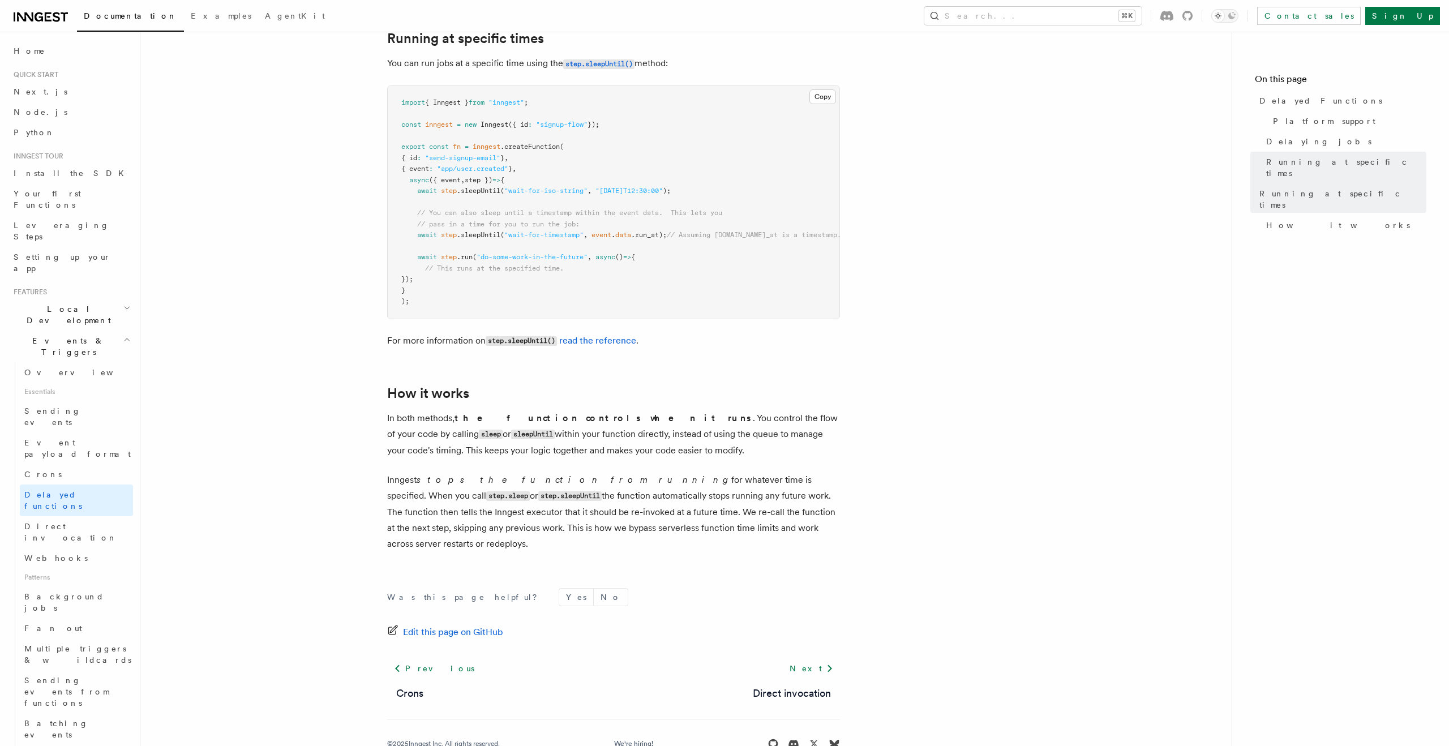
click at [308, 235] on article "Features Events & Triggers Delayed Functions You can easily enqueue jobs in the…" at bounding box center [685, 44] width 1055 height 1464
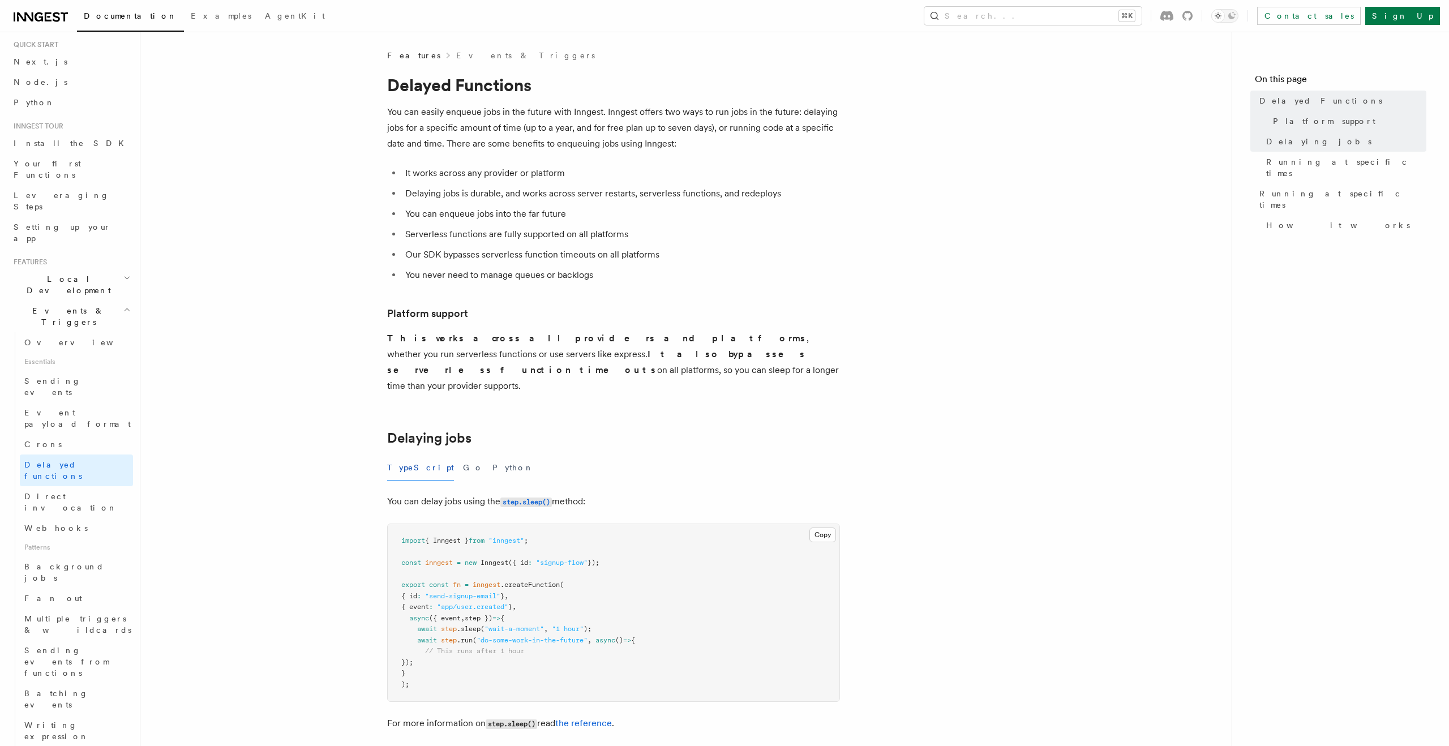
scroll to position [31, 0]
click at [55, 645] on span "Sending events from functions" at bounding box center [66, 661] width 84 height 32
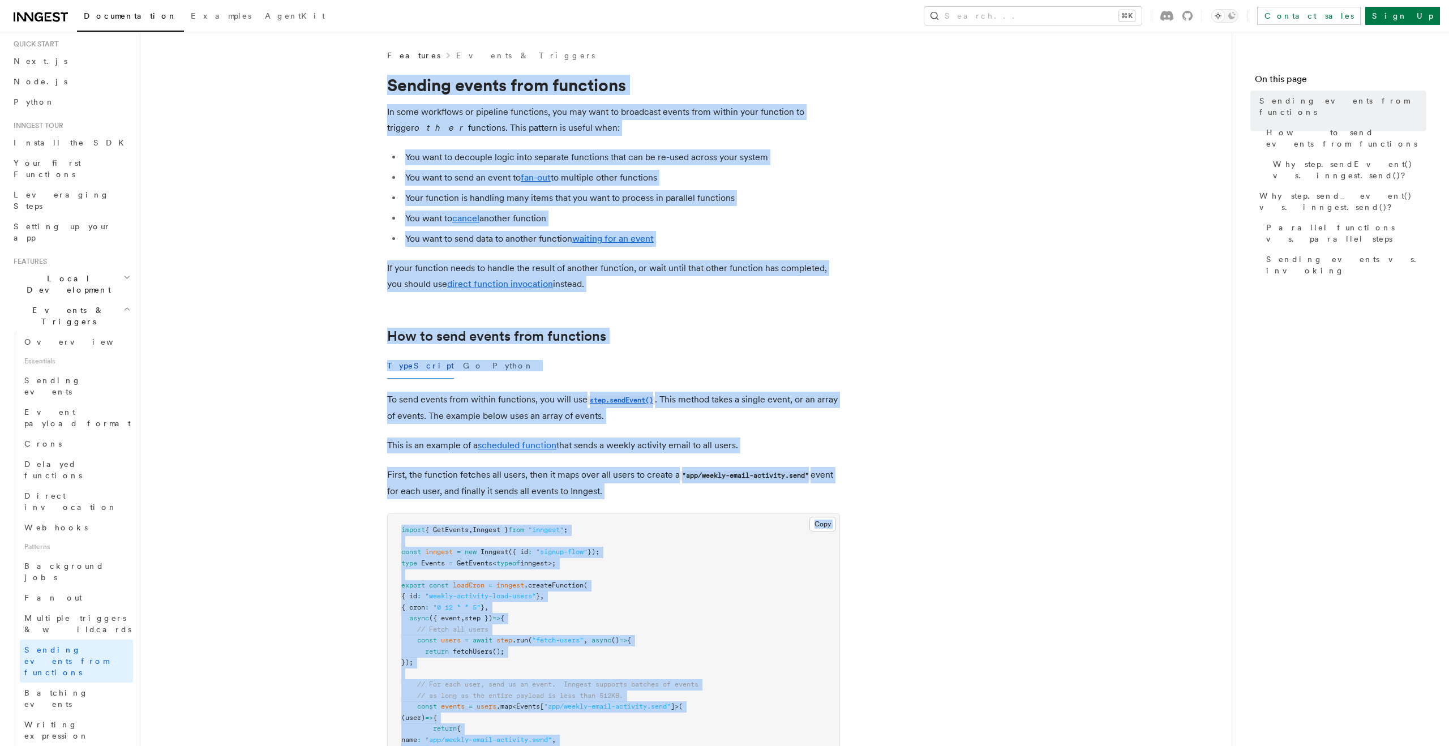
drag, startPoint x: 757, startPoint y: 518, endPoint x: 388, endPoint y: 91, distance: 564.6
copy article "Sending events from functions In some workflows or pipeline functions, you may …"
click at [505, 203] on li "Your function is handling many items that you want to process in parallel funct…" at bounding box center [621, 198] width 438 height 16
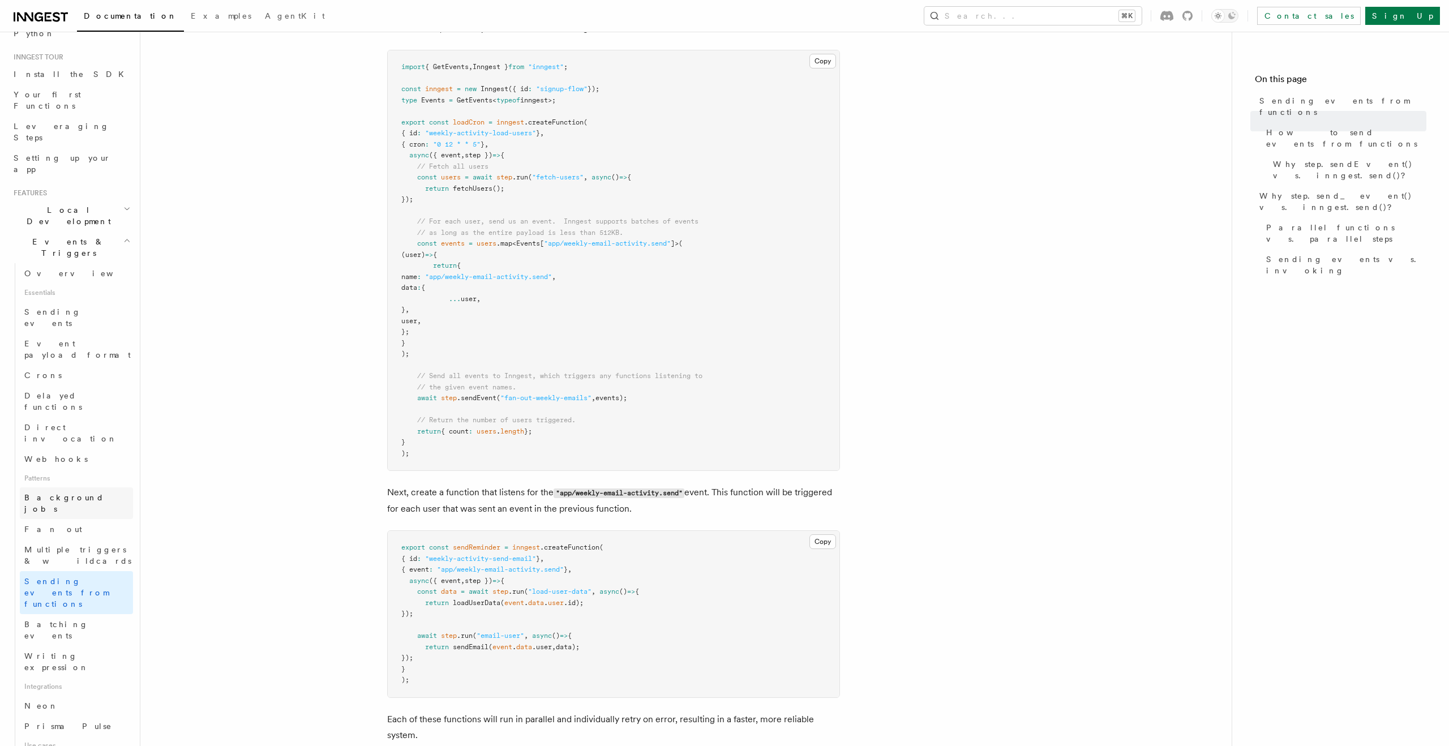
scroll to position [100, 0]
click at [58, 389] on span "Delayed functions" at bounding box center [78, 400] width 109 height 23
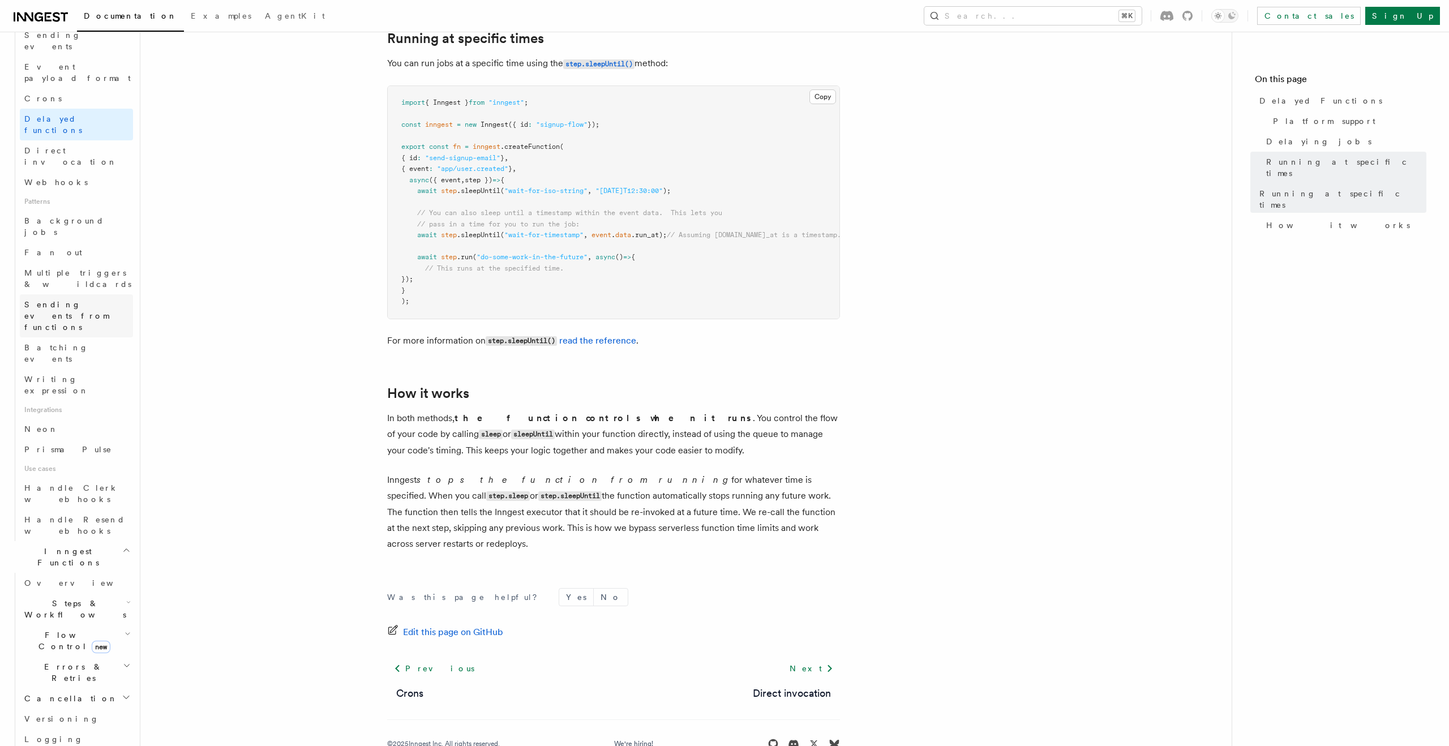
scroll to position [391, 0]
click at [50, 425] on link "Prisma Pulse" at bounding box center [76, 435] width 113 height 20
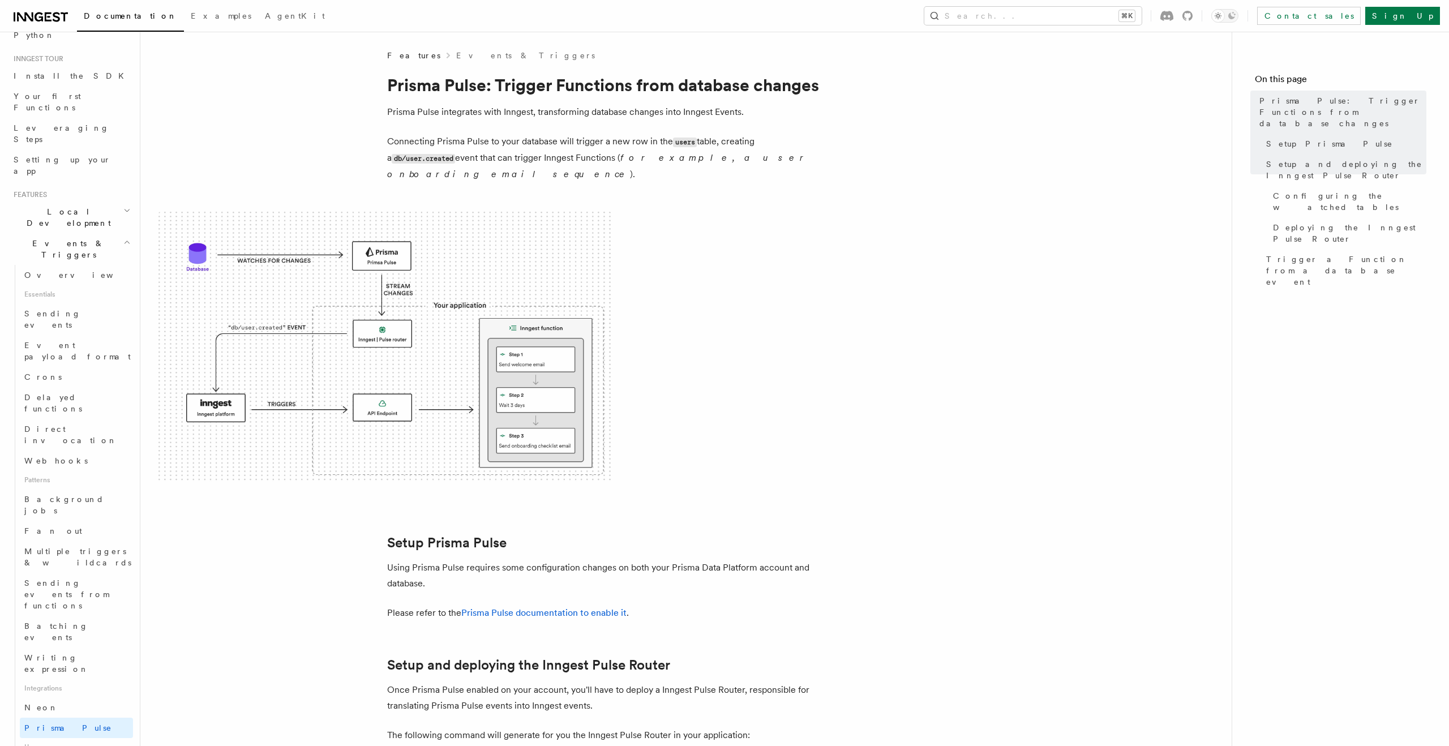
scroll to position [95, 0]
click at [46, 370] on link "Crons" at bounding box center [76, 380] width 113 height 20
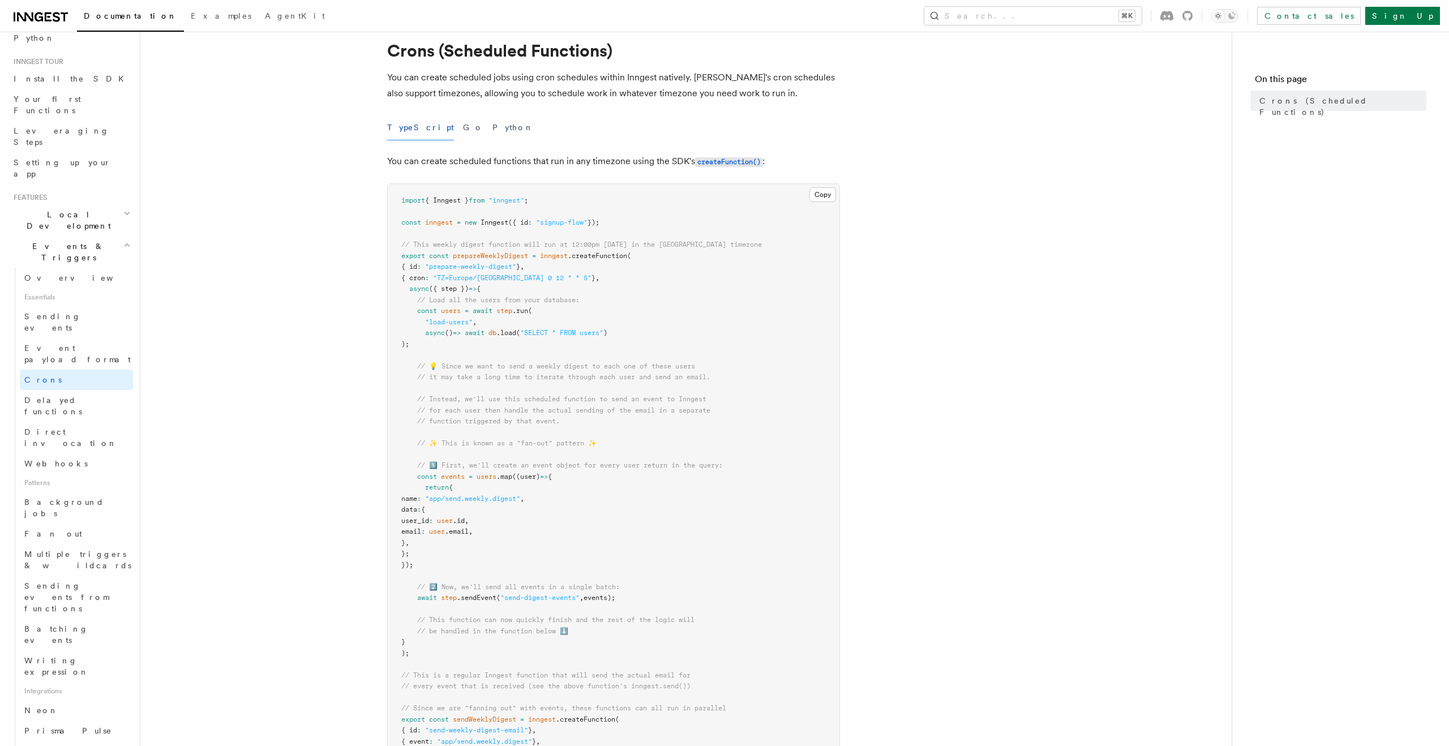
scroll to position [35, 0]
click at [75, 312] on span "Sending events" at bounding box center [52, 322] width 57 height 20
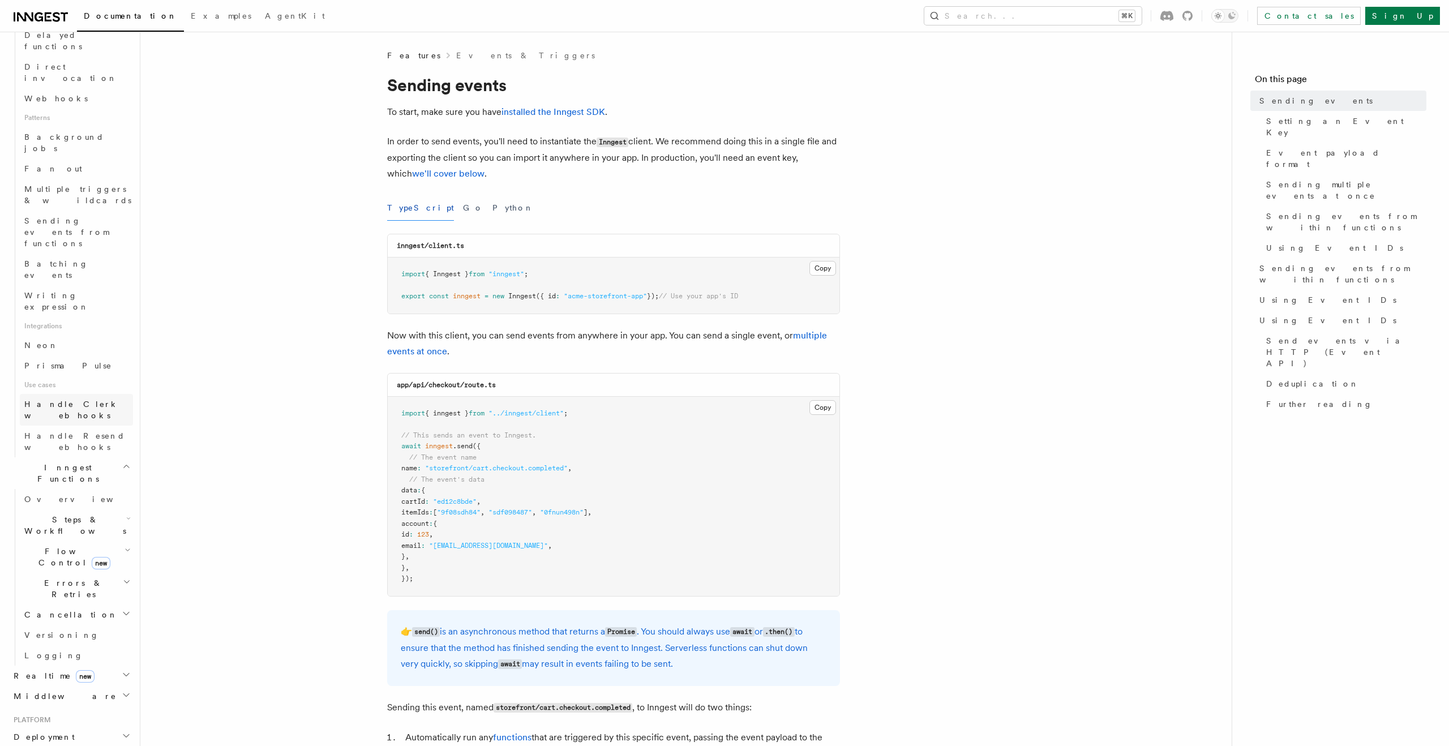
scroll to position [483, 0]
click at [71, 490] on span "Steps & Workflows" at bounding box center [73, 501] width 106 height 23
click at [110, 612] on h2 "Realtime new" at bounding box center [71, 622] width 124 height 20
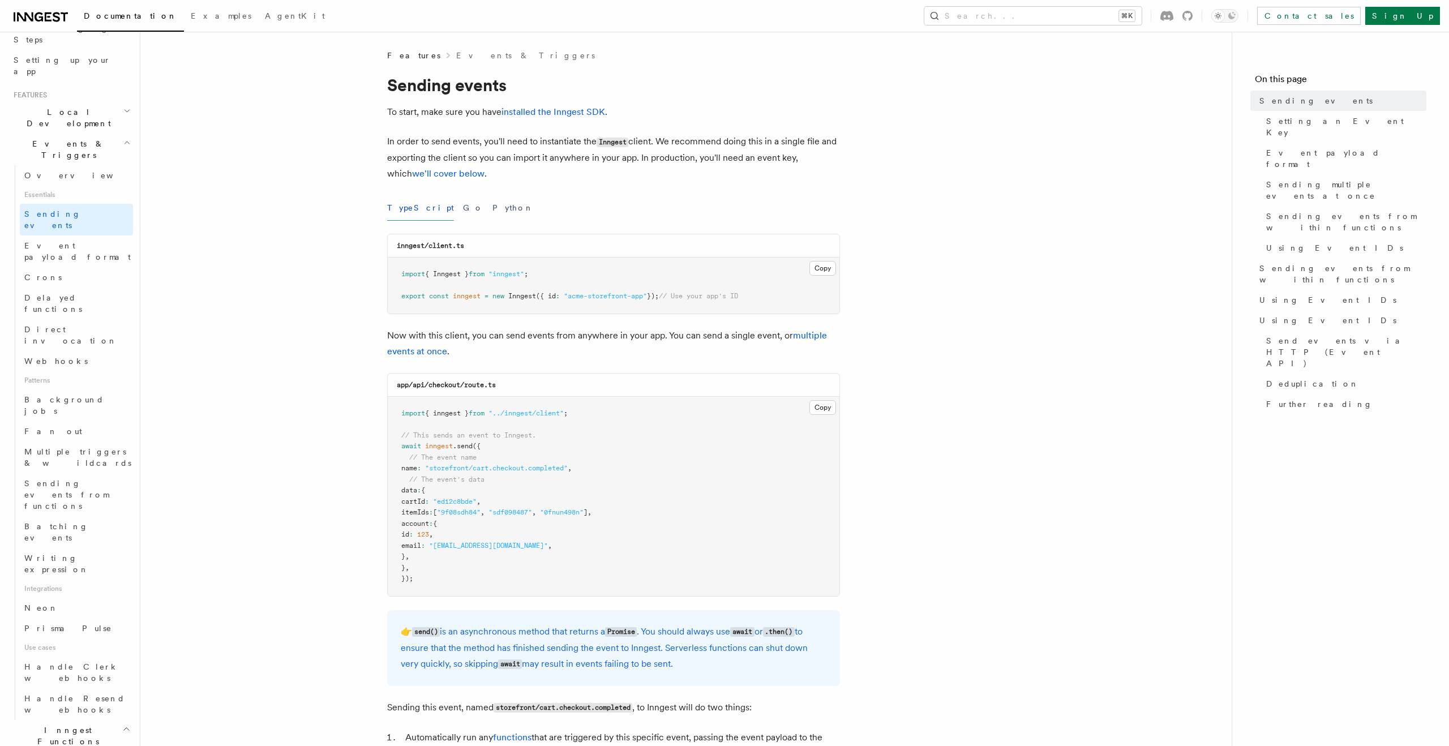
scroll to position [196, 0]
click at [78, 294] on span "Delayed functions" at bounding box center [53, 304] width 58 height 20
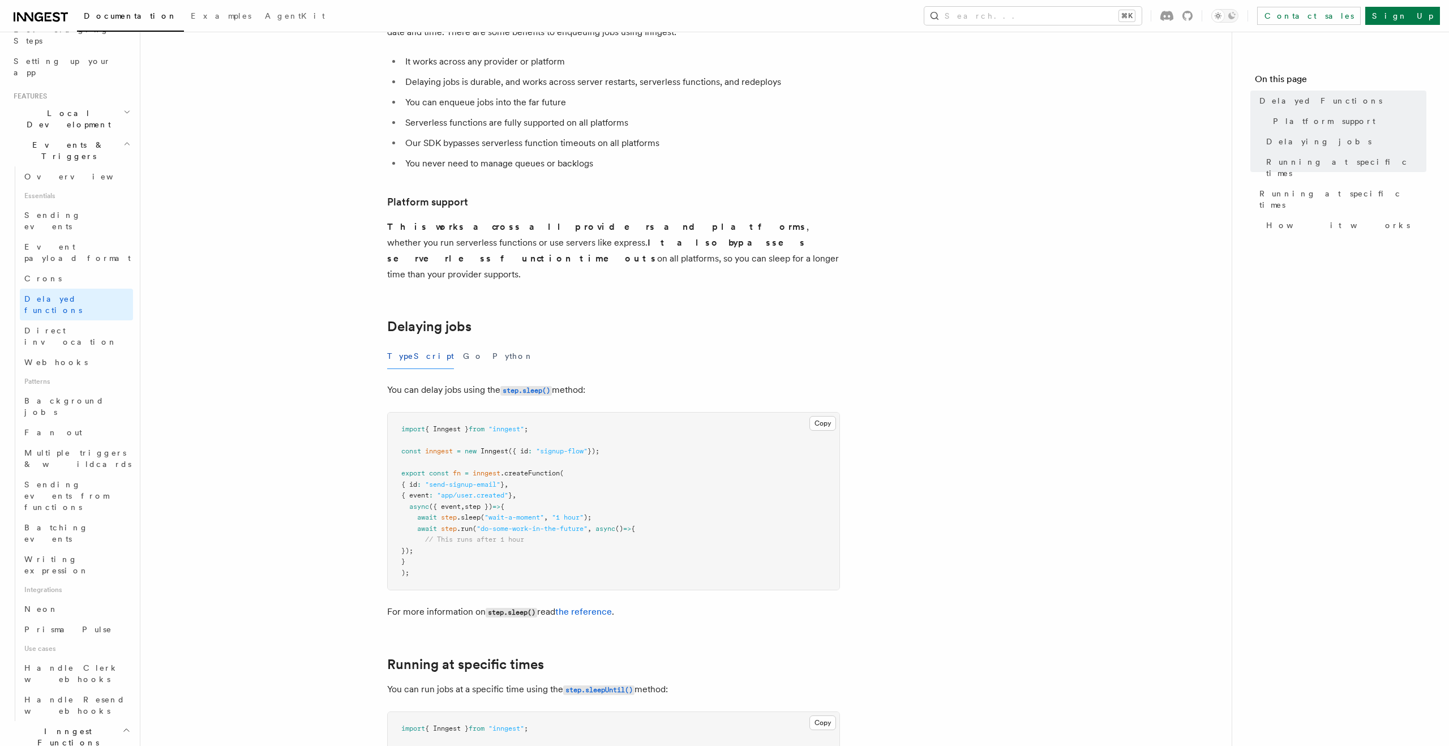
scroll to position [112, 0]
click at [572, 606] on link "the reference" at bounding box center [583, 611] width 57 height 11
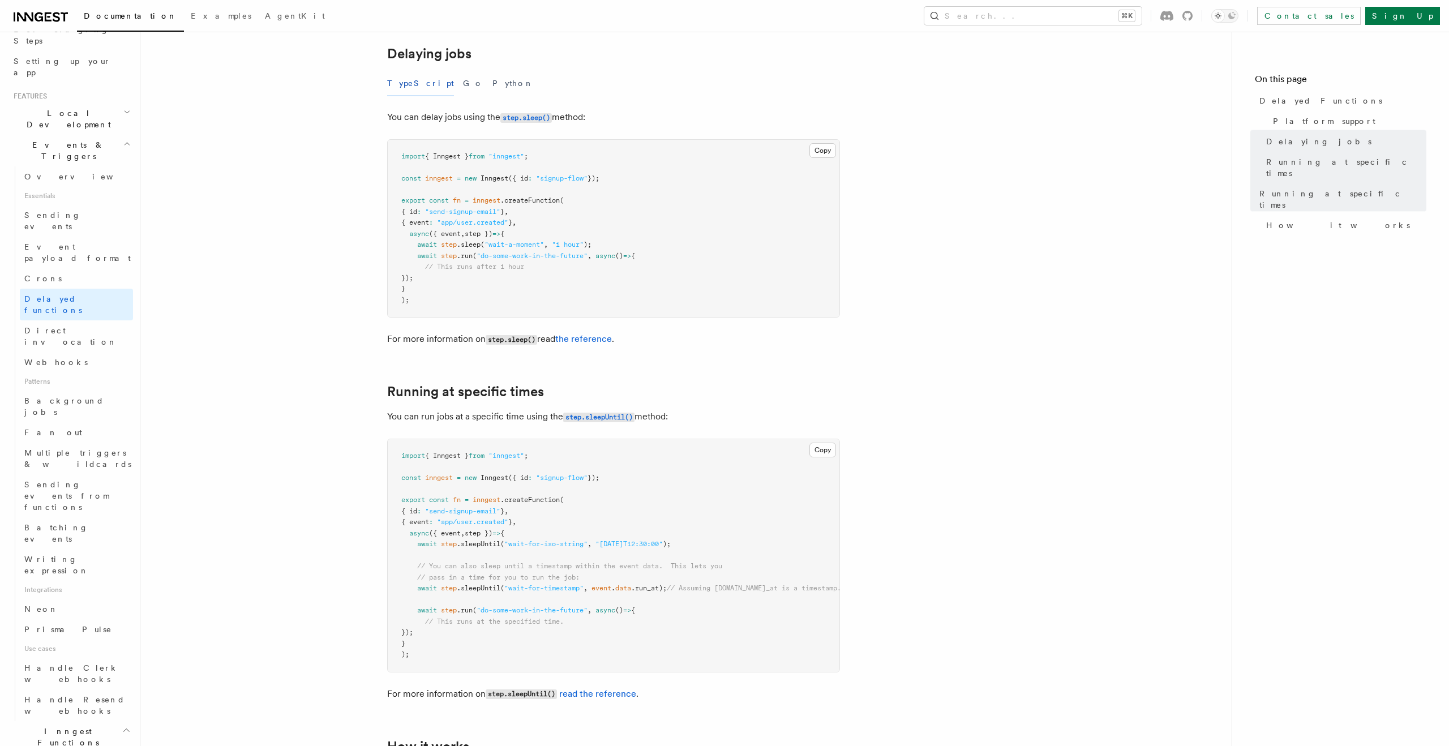
scroll to position [385, 0]
click at [612, 412] on code "step.sleepUntil()" at bounding box center [598, 417] width 71 height 10
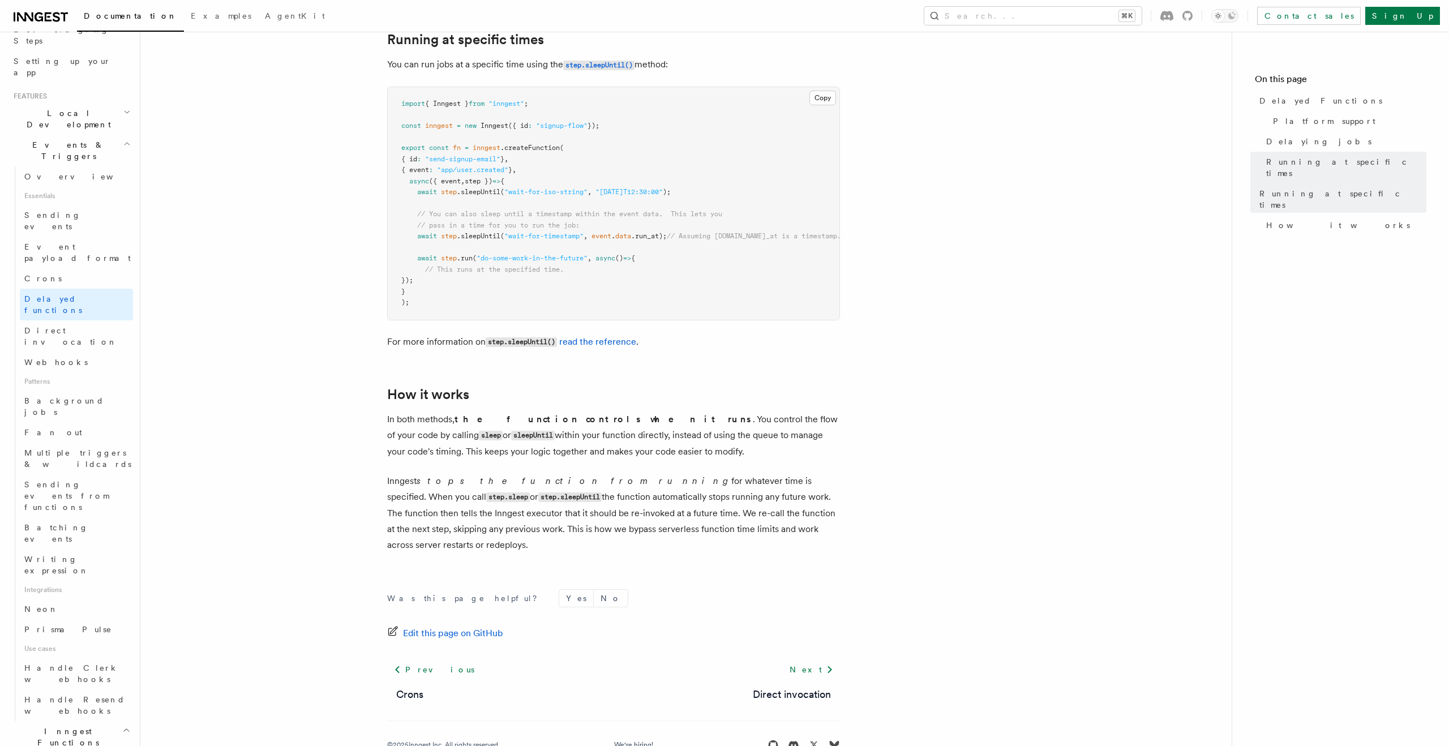
scroll to position [738, 0]
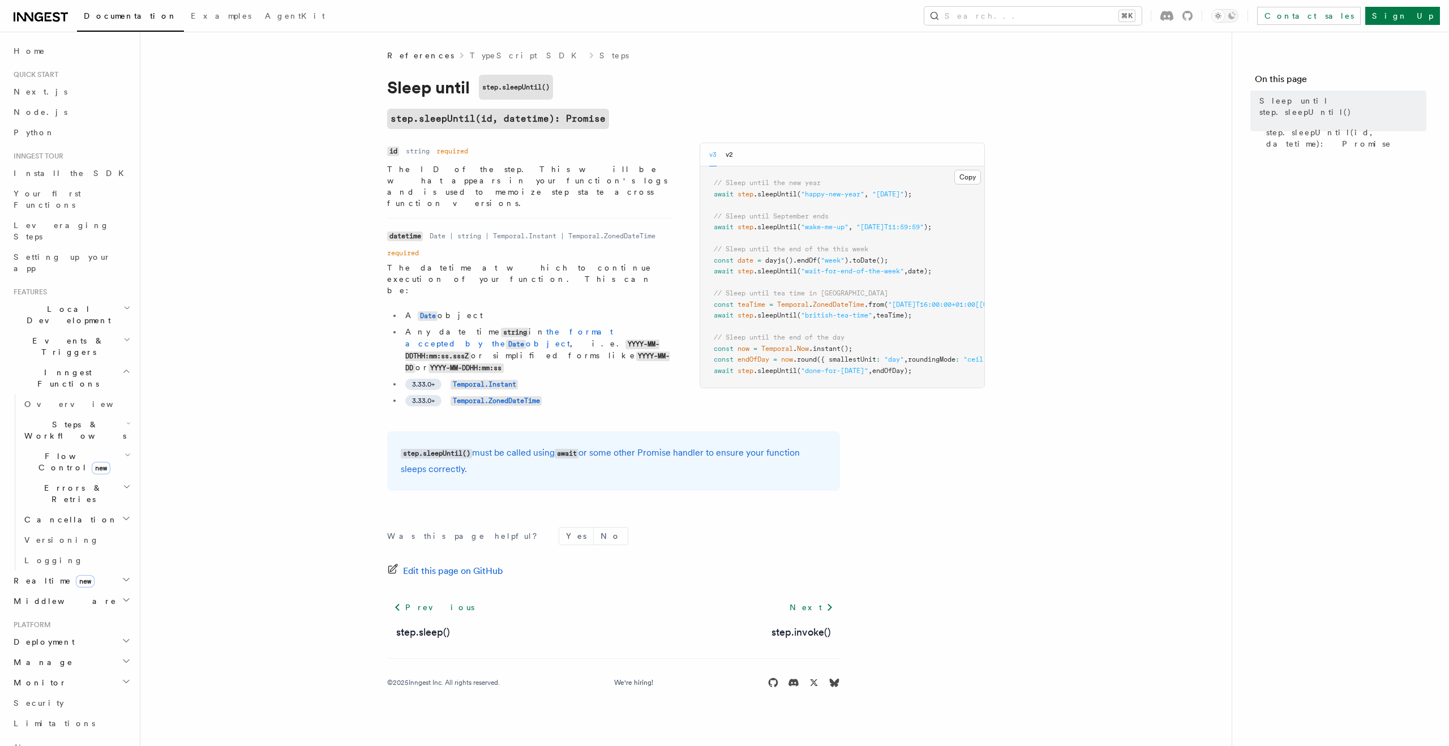
click at [520, 445] on p "step.sleepUntil() must be called using await or some other Promise handler to e…" at bounding box center [614, 461] width 426 height 32
click at [1048, 27] on div "Documentation Examples AgentKit Search... ⌘K Contact sales Sign Up" at bounding box center [724, 16] width 1449 height 32
click at [1045, 19] on button "Search... ⌘K" at bounding box center [1032, 16] width 217 height 18
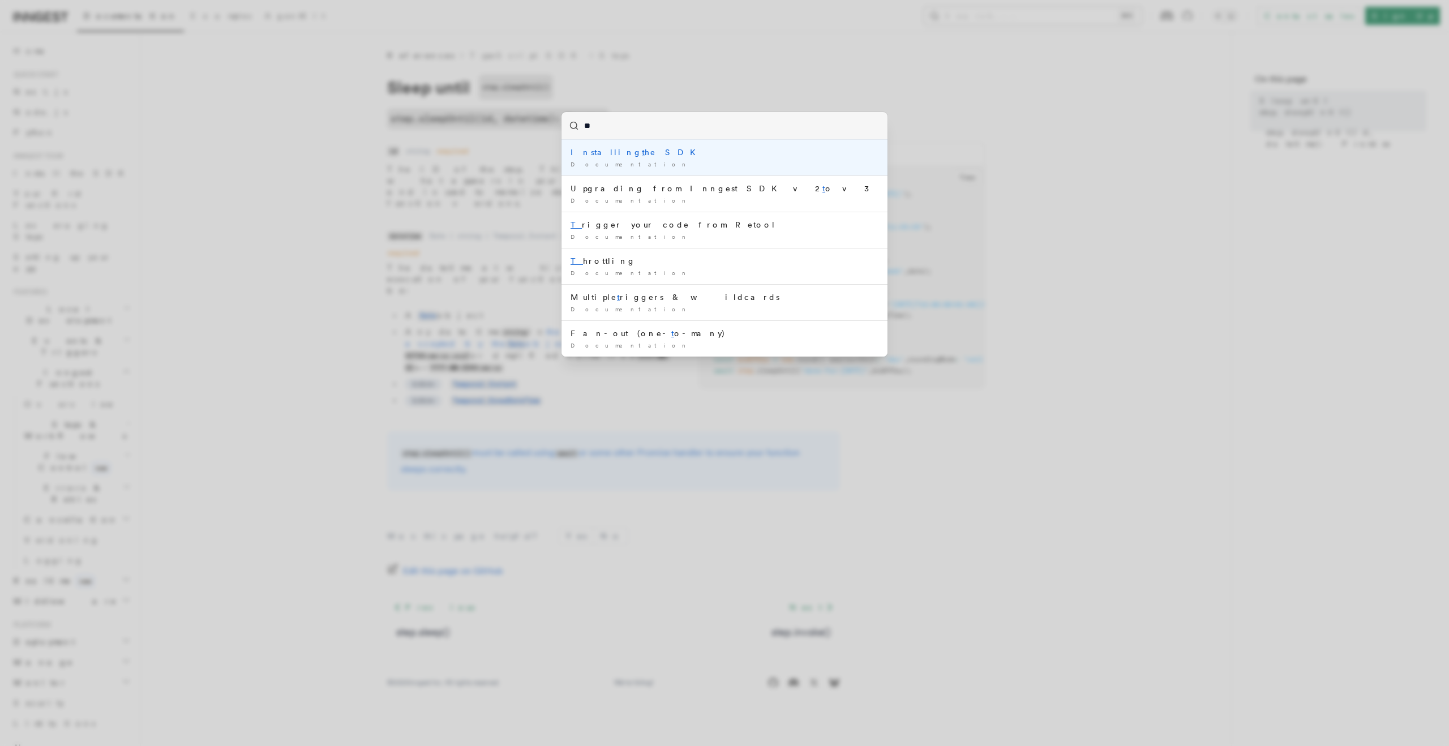
type input "***"
click at [691, 145] on li "src/inngest/functions. ts Documentation / Fetch: performing API requests or fet…" at bounding box center [724, 158] width 326 height 36
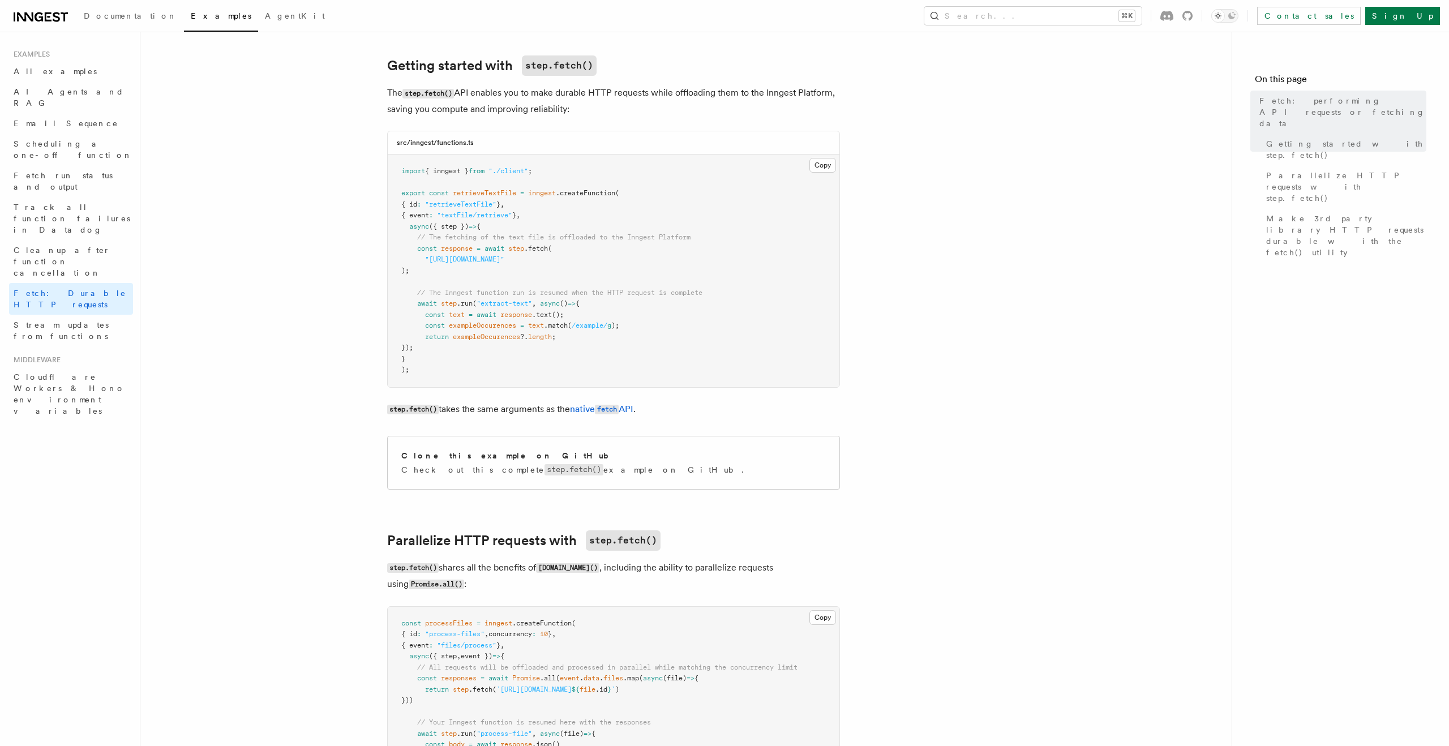
scroll to position [148, 0]
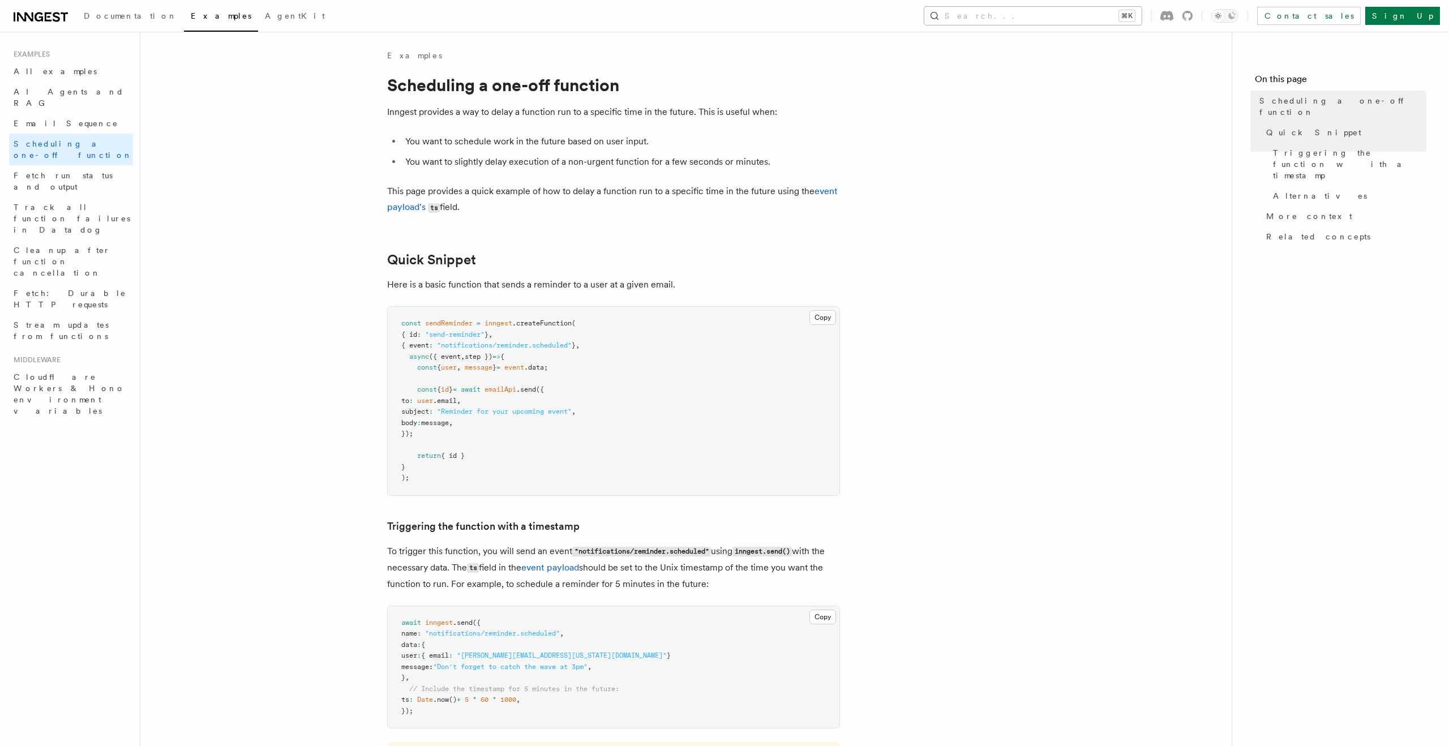
click at [1050, 14] on button "Search... ⌘K" at bounding box center [1032, 16] width 217 height 18
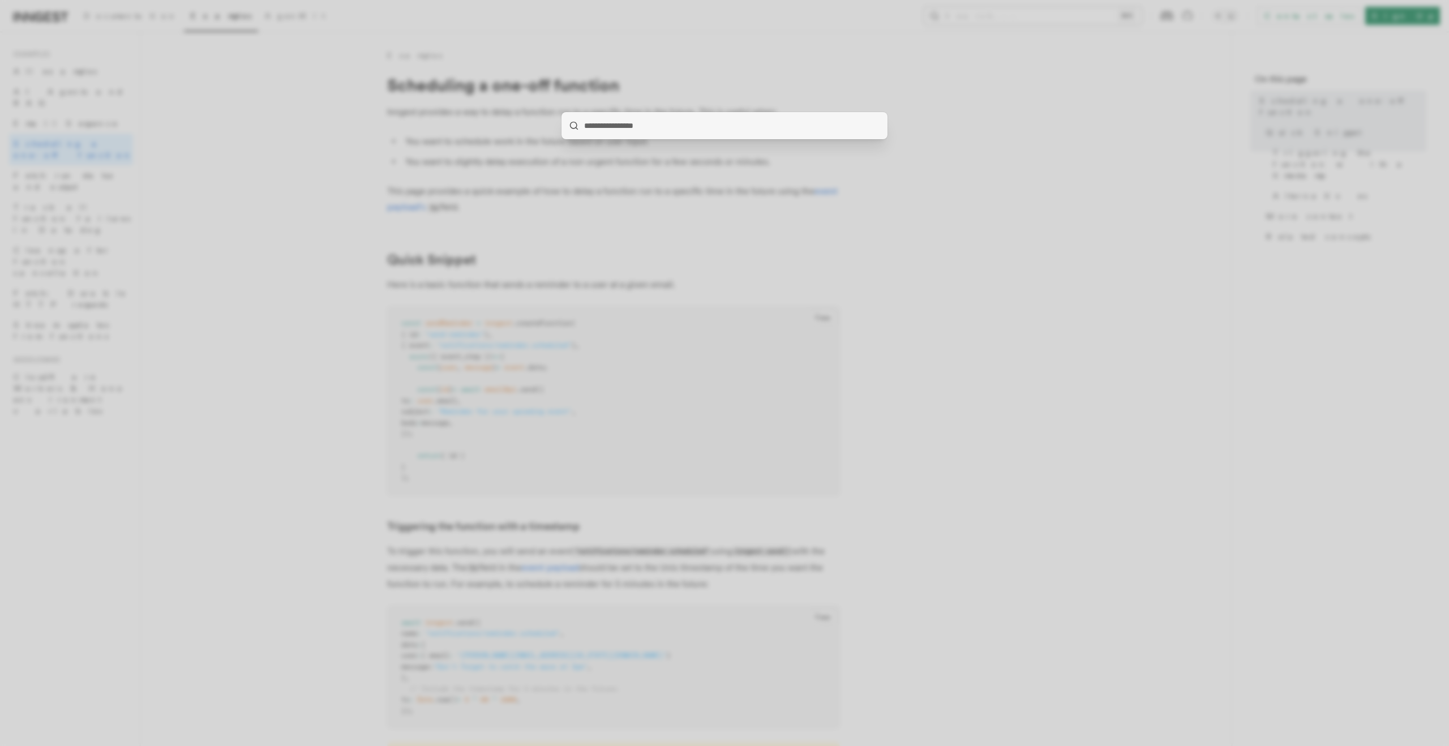
type input "*********"
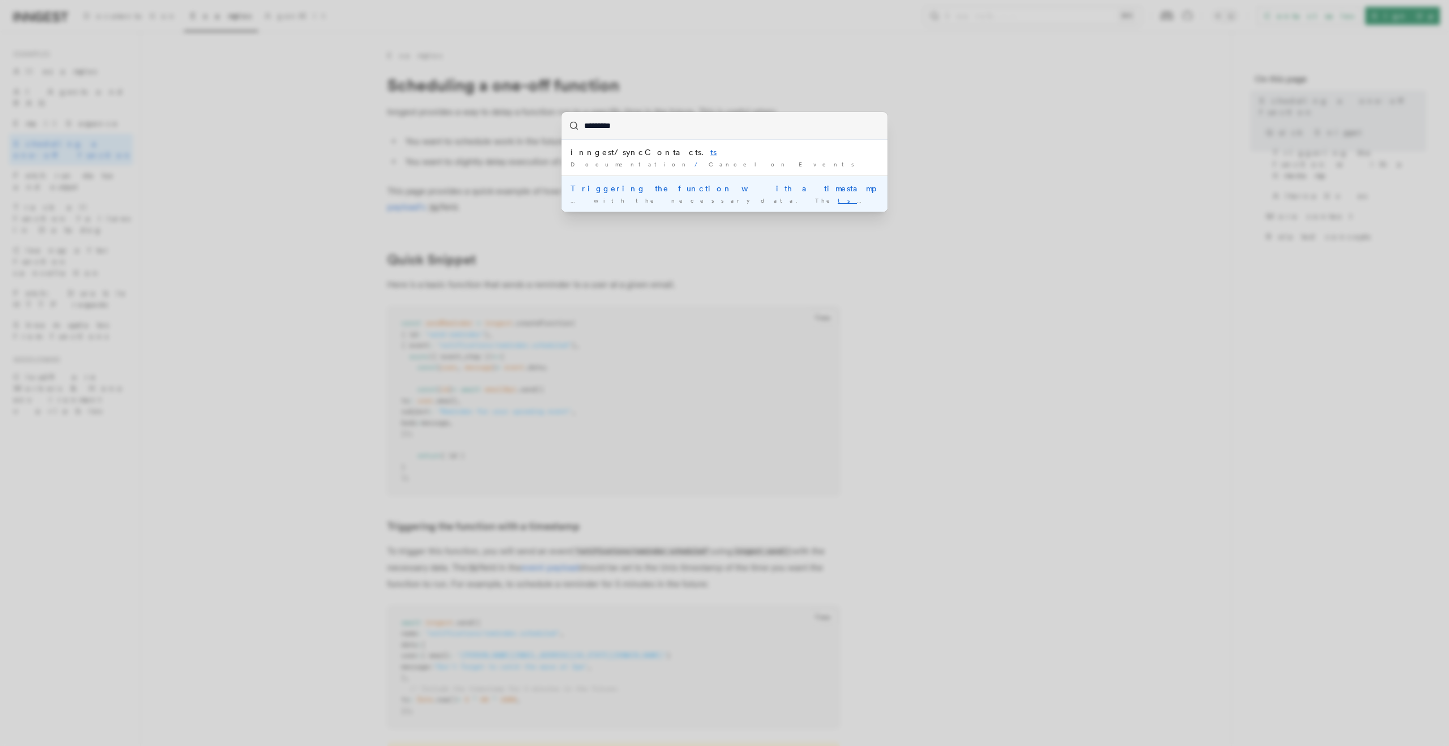
click at [675, 183] on div "Triggering the function with a timestamp" at bounding box center [725, 188] width 308 height 11
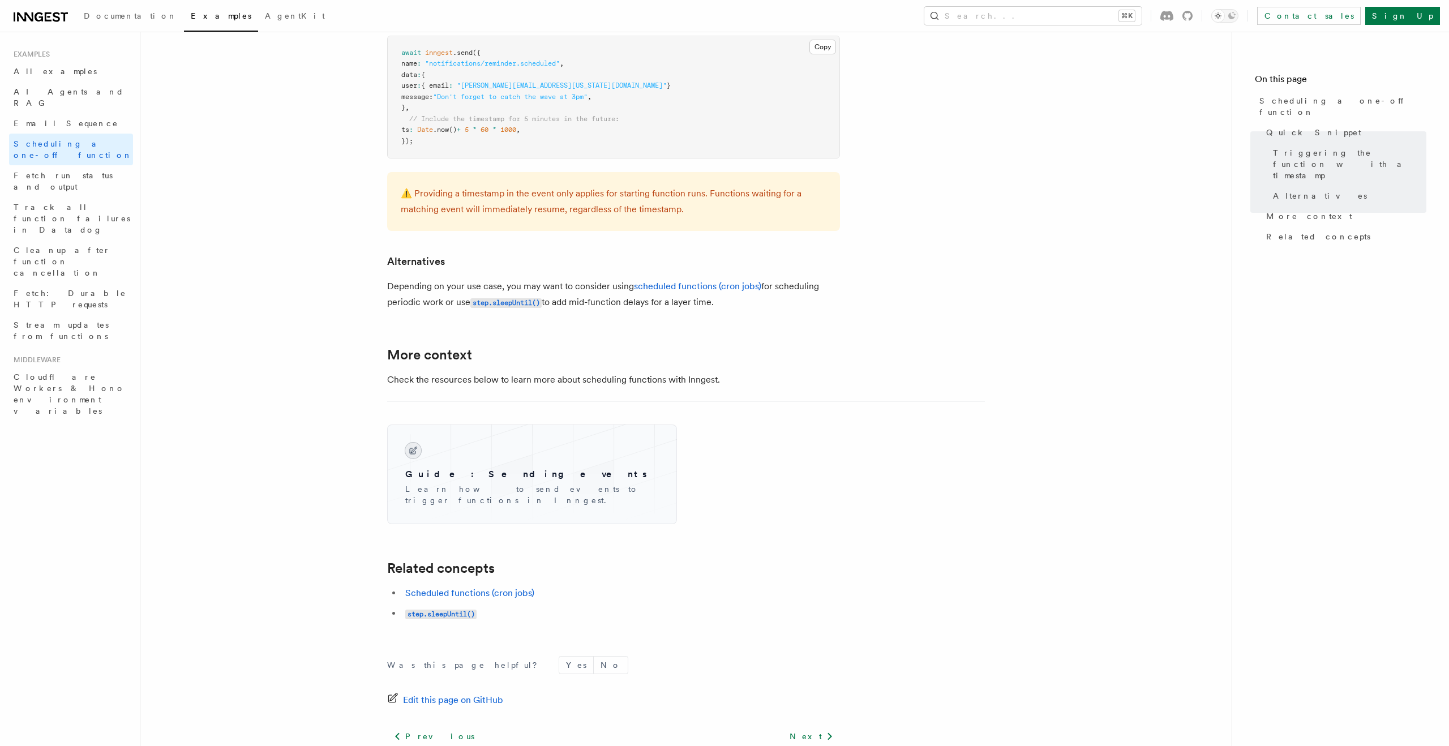
scroll to position [575, 0]
